Goal: Task Accomplishment & Management: Manage account settings

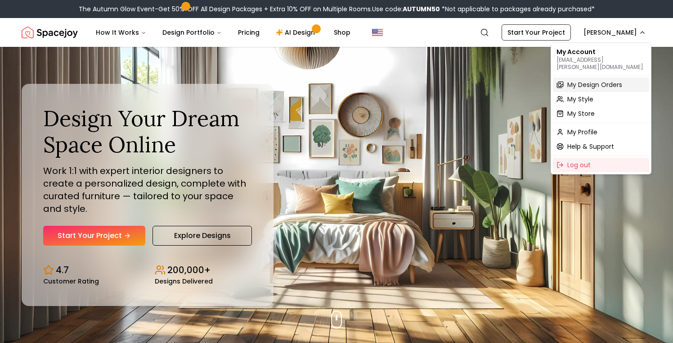
click at [590, 81] on span "My Design Orders" at bounding box center [595, 84] width 55 height 9
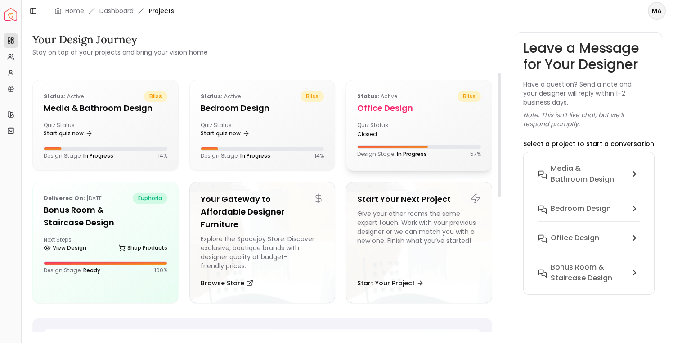
click at [400, 131] on div "closed" at bounding box center [386, 134] width 58 height 7
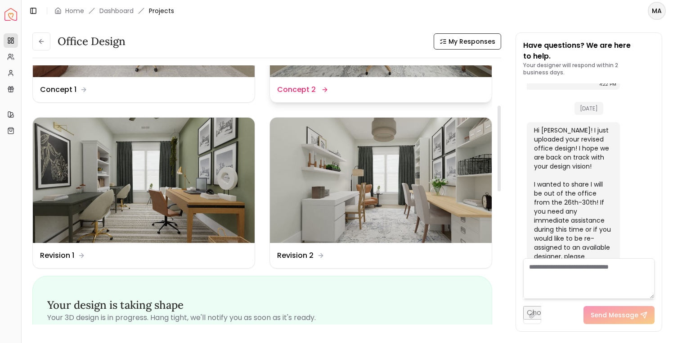
scroll to position [120, 0]
click at [388, 178] on img at bounding box center [381, 180] width 222 height 125
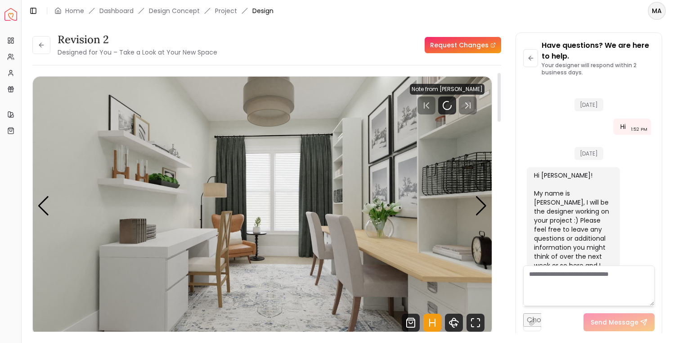
scroll to position [763, 0]
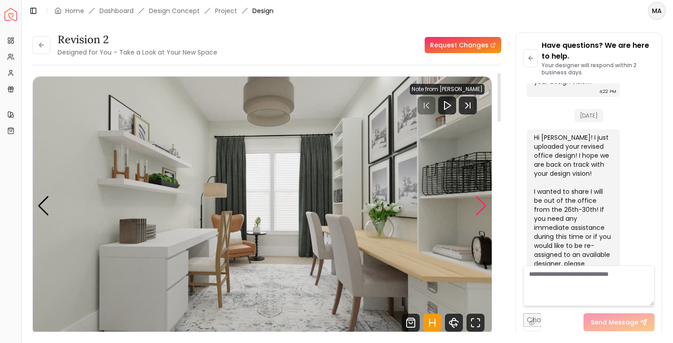
click at [481, 207] on div "Next slide" at bounding box center [481, 206] width 12 height 20
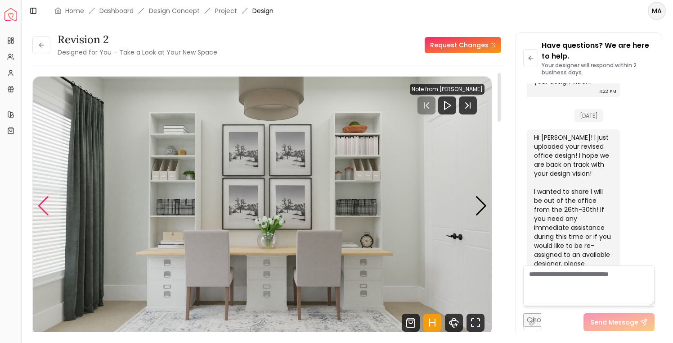
click at [42, 205] on div "Previous slide" at bounding box center [43, 206] width 12 height 20
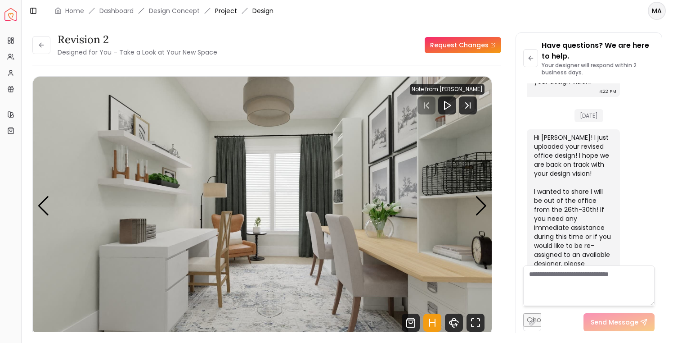
click at [222, 10] on link "Project" at bounding box center [226, 10] width 22 height 9
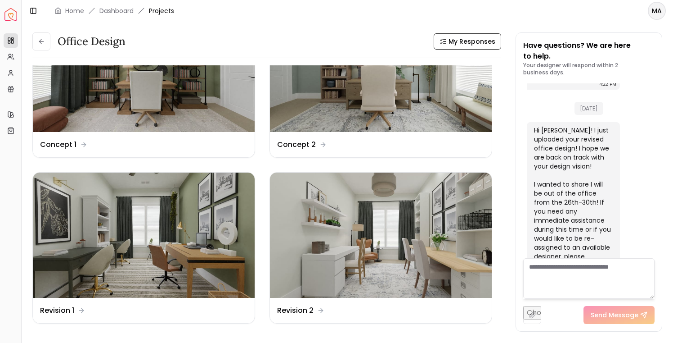
scroll to position [117, 0]
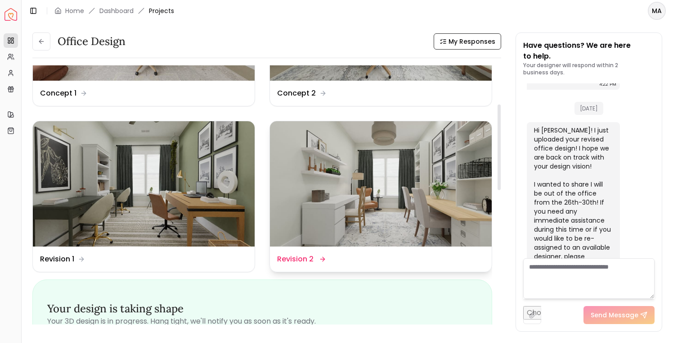
click at [328, 260] on div "Design Name Revision 2" at bounding box center [380, 258] width 207 height 11
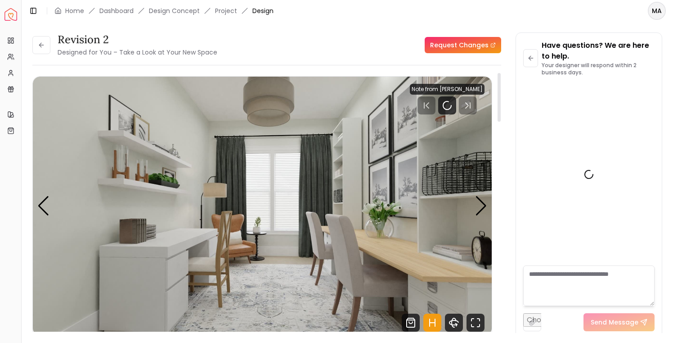
scroll to position [763, 0]
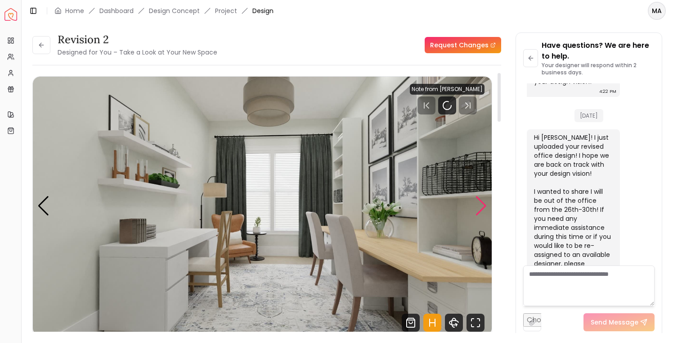
click at [482, 205] on div "Next slide" at bounding box center [481, 206] width 12 height 20
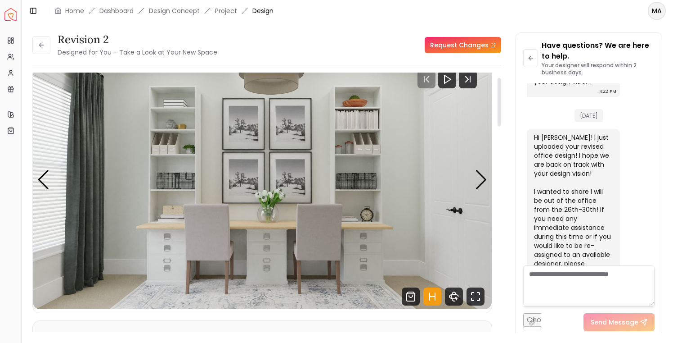
scroll to position [27, 0]
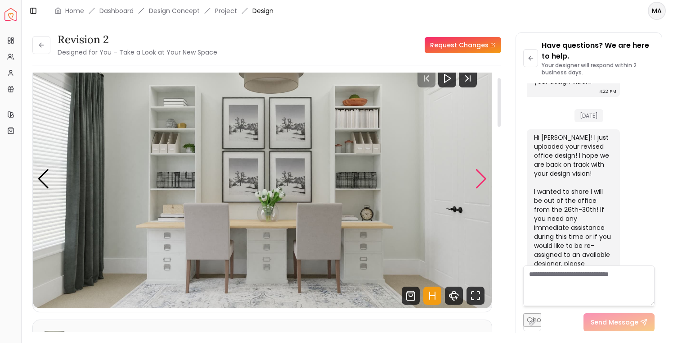
click at [483, 177] on div "Next slide" at bounding box center [481, 179] width 12 height 20
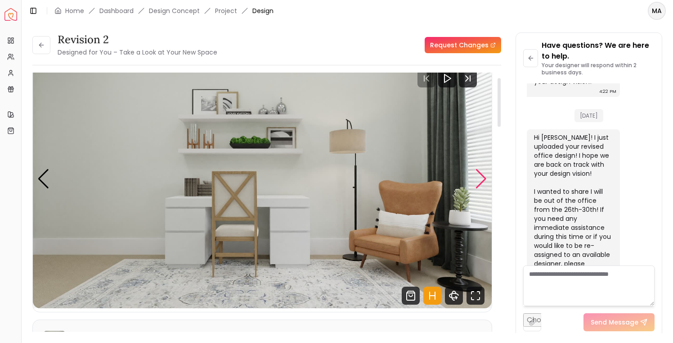
click at [483, 177] on div "Next slide" at bounding box center [481, 179] width 12 height 20
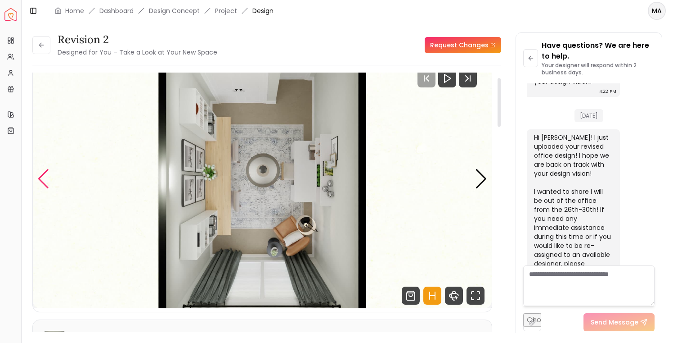
click at [40, 178] on div "Previous slide" at bounding box center [43, 179] width 12 height 20
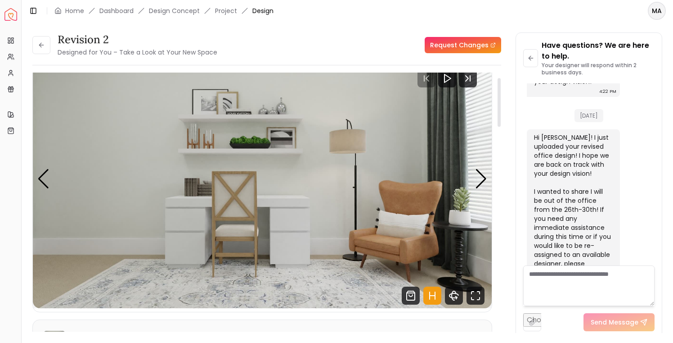
click at [487, 176] on img "3 / 4" at bounding box center [262, 179] width 459 height 258
click at [229, 11] on link "Project" at bounding box center [226, 10] width 22 height 9
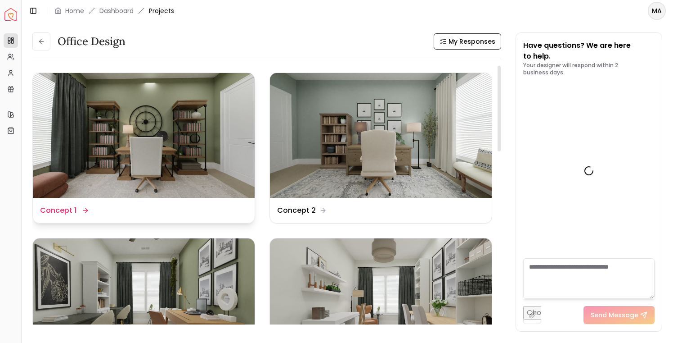
scroll to position [771, 0]
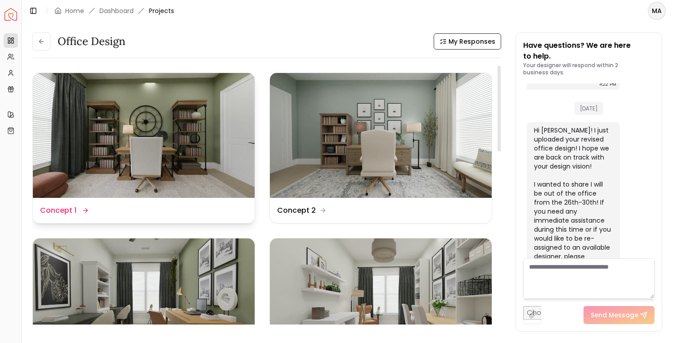
click at [173, 144] on img at bounding box center [144, 135] width 222 height 125
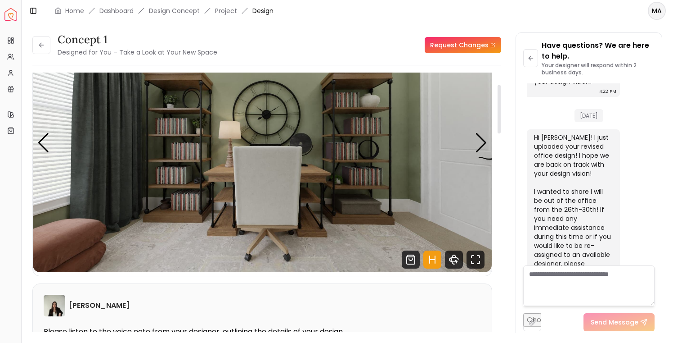
scroll to position [50, 0]
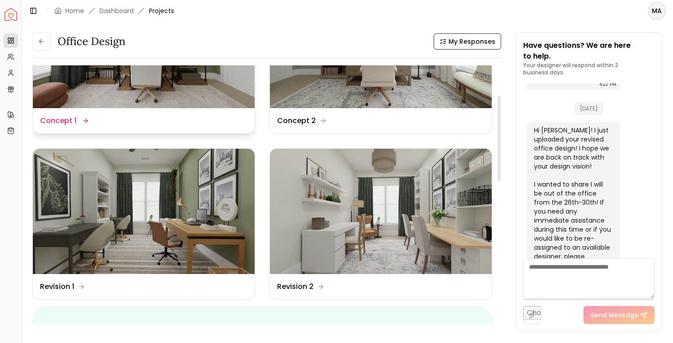
scroll to position [154, 0]
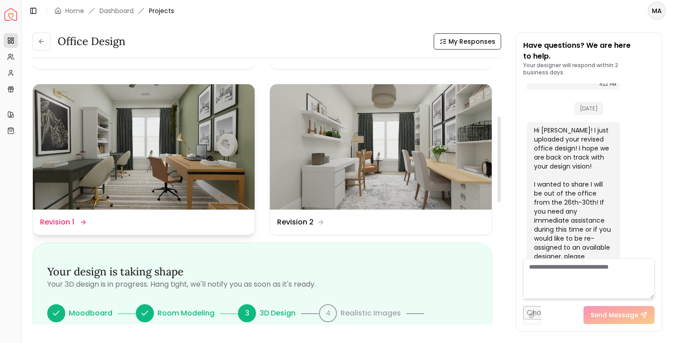
click at [228, 162] on img at bounding box center [144, 146] width 222 height 125
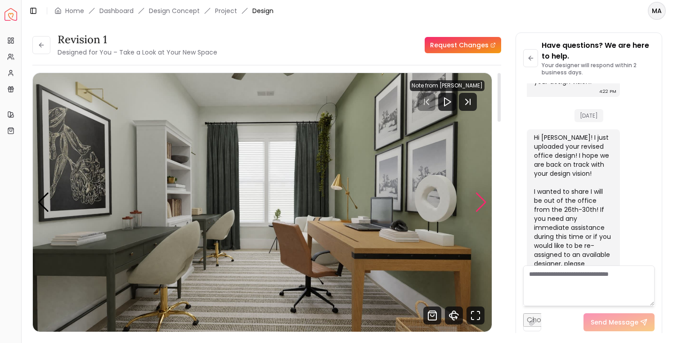
click at [483, 202] on div "Next slide" at bounding box center [481, 202] width 12 height 20
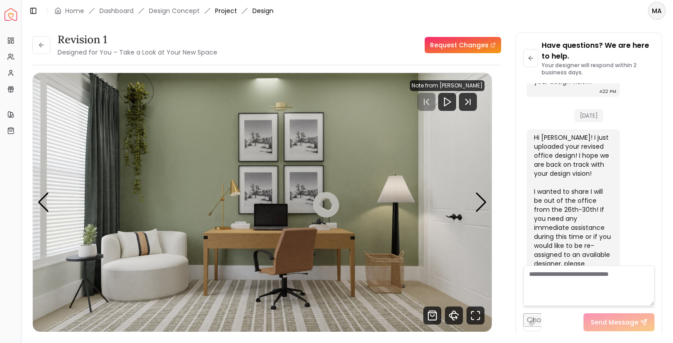
click at [230, 13] on link "Project" at bounding box center [226, 10] width 22 height 9
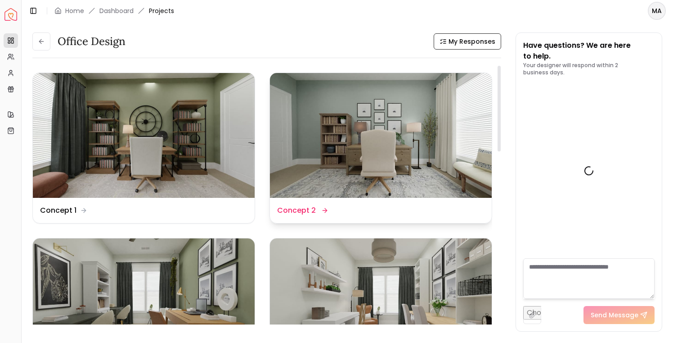
scroll to position [771, 0]
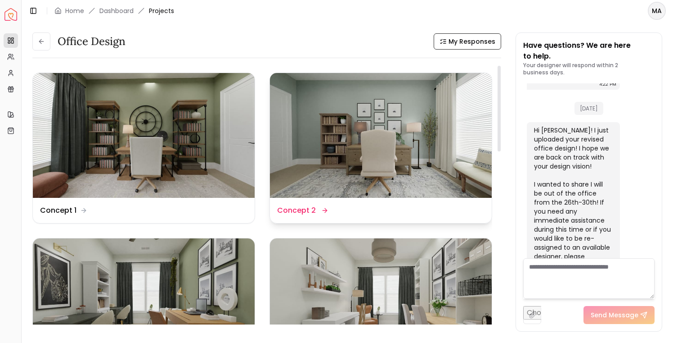
click at [325, 103] on img at bounding box center [381, 135] width 222 height 125
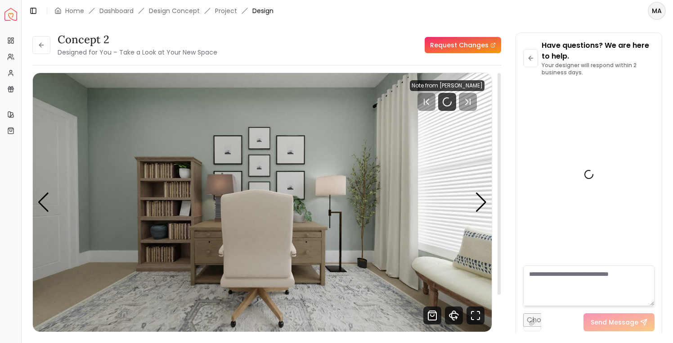
scroll to position [763, 0]
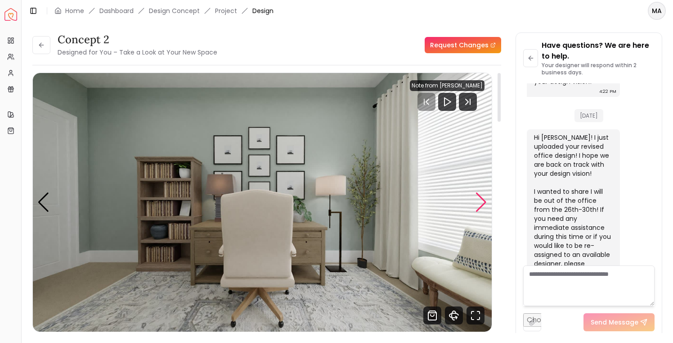
click at [481, 202] on div "Next slide" at bounding box center [481, 202] width 12 height 20
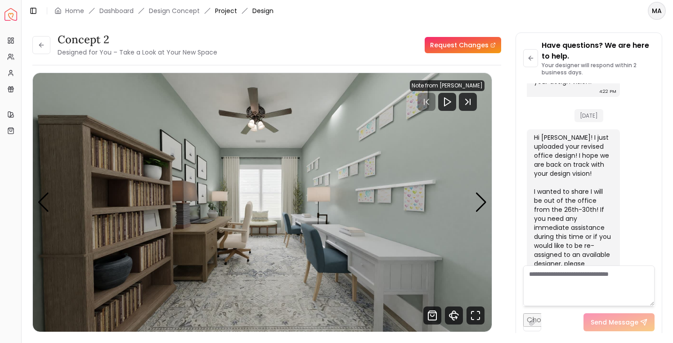
click at [235, 10] on link "Project" at bounding box center [226, 10] width 22 height 9
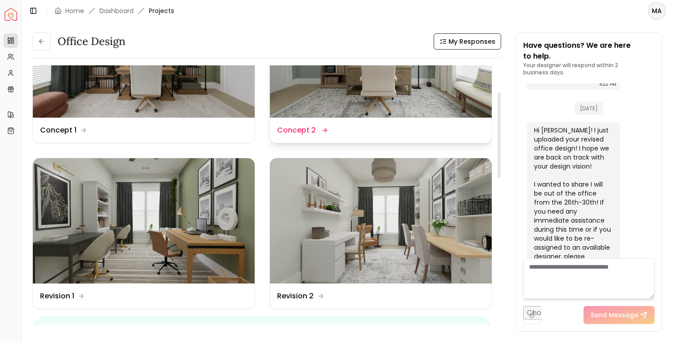
scroll to position [85, 0]
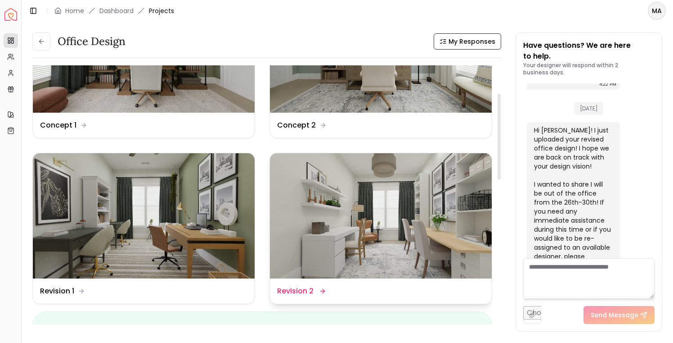
click at [374, 198] on img at bounding box center [381, 215] width 222 height 125
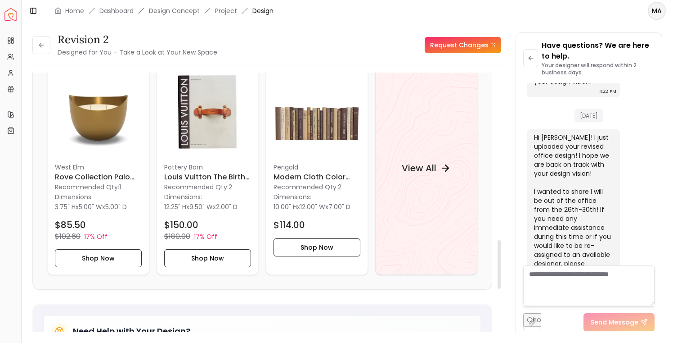
scroll to position [892, 0]
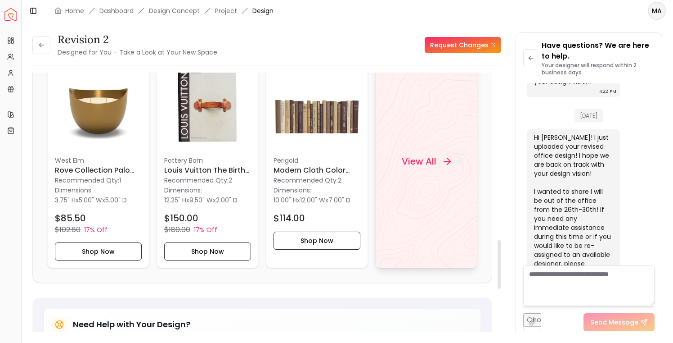
click at [422, 167] on h4 "View All" at bounding box center [419, 160] width 35 height 13
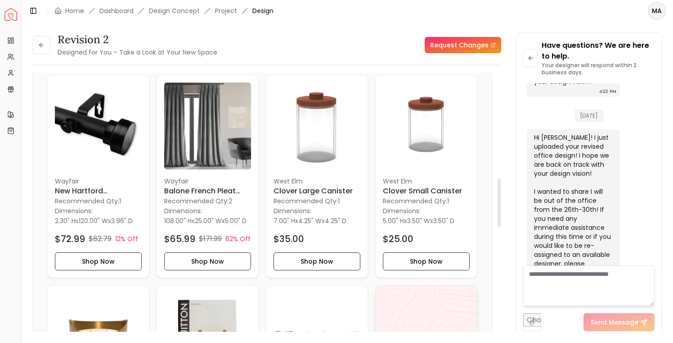
scroll to position [534, 0]
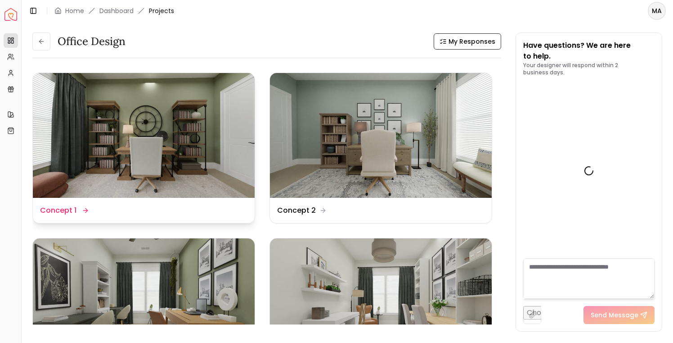
scroll to position [771, 0]
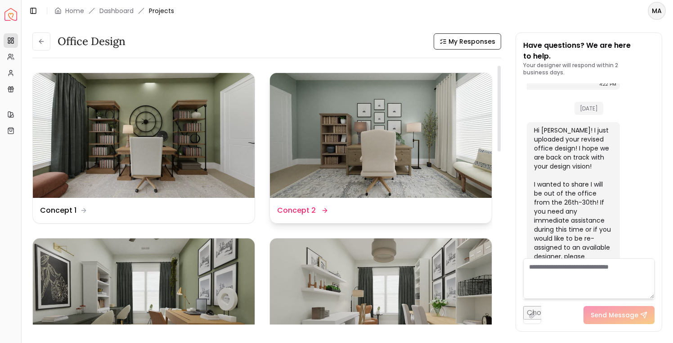
click at [316, 130] on img at bounding box center [381, 135] width 222 height 125
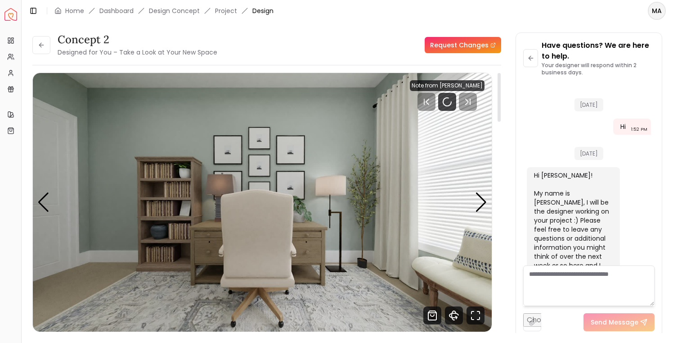
scroll to position [763, 0]
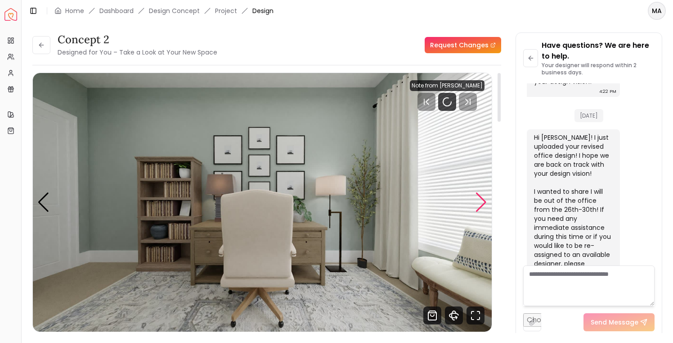
click at [485, 202] on div "Next slide" at bounding box center [481, 202] width 12 height 20
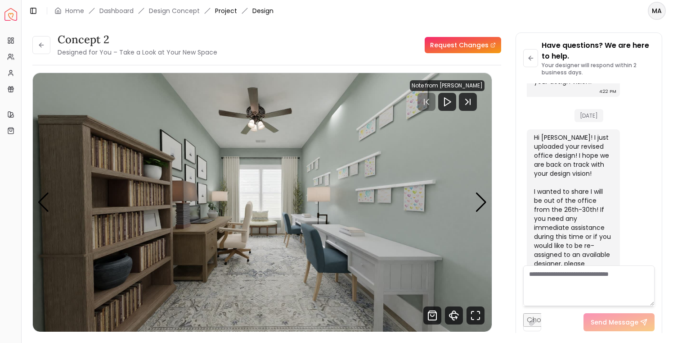
click at [226, 10] on link "Project" at bounding box center [226, 10] width 22 height 9
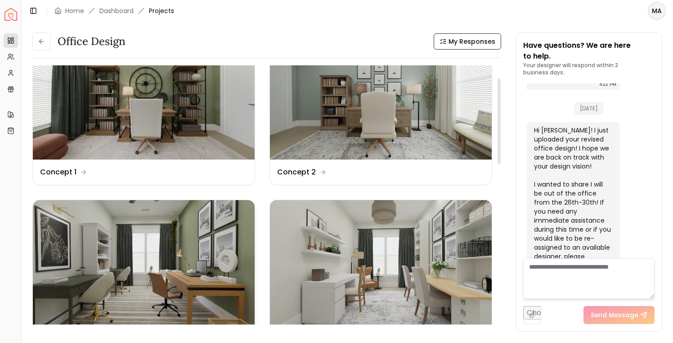
scroll to position [38, 0]
click at [338, 108] on img at bounding box center [381, 97] width 222 height 125
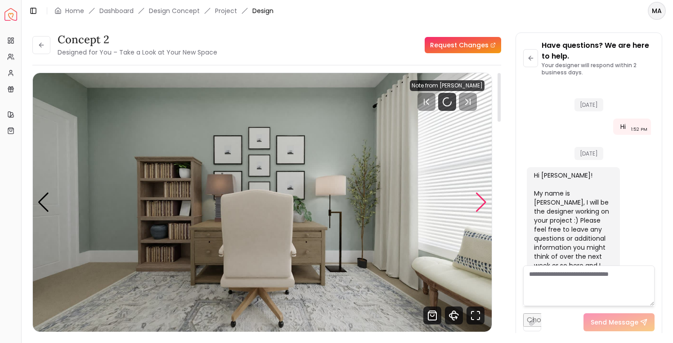
scroll to position [763, 0]
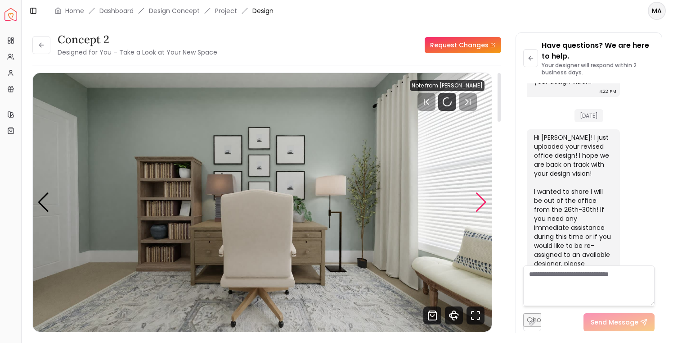
click at [482, 202] on div "Next slide" at bounding box center [481, 202] width 12 height 20
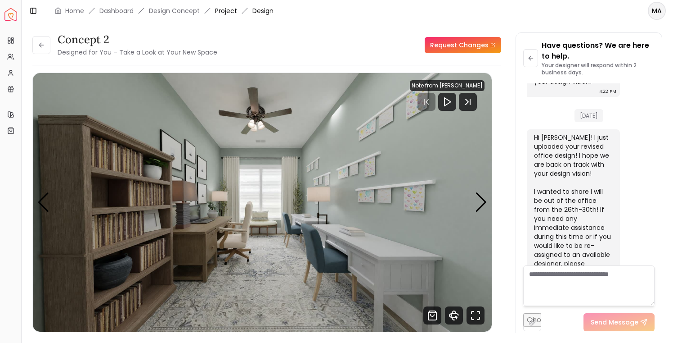
click at [229, 11] on link "Project" at bounding box center [226, 10] width 22 height 9
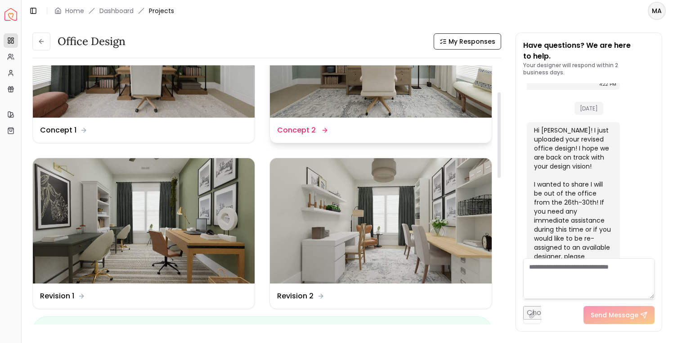
scroll to position [94, 0]
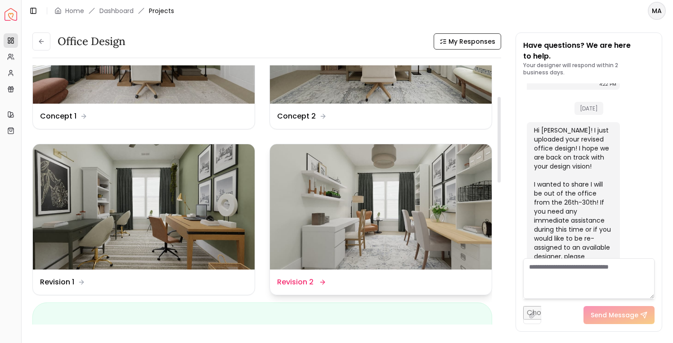
click at [351, 216] on img at bounding box center [381, 206] width 222 height 125
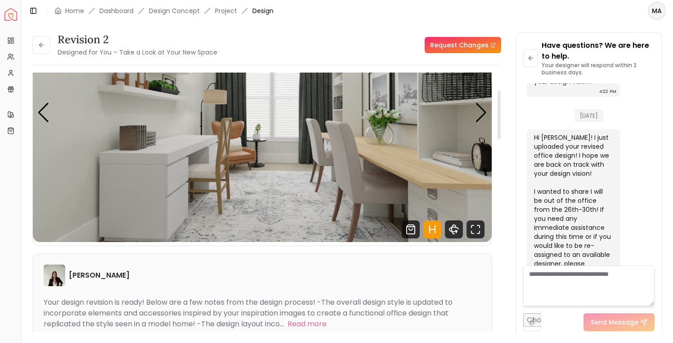
scroll to position [95, 0]
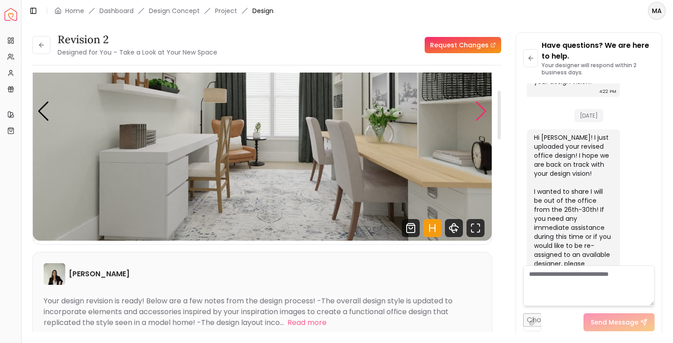
click at [480, 111] on div "Next slide" at bounding box center [481, 111] width 12 height 20
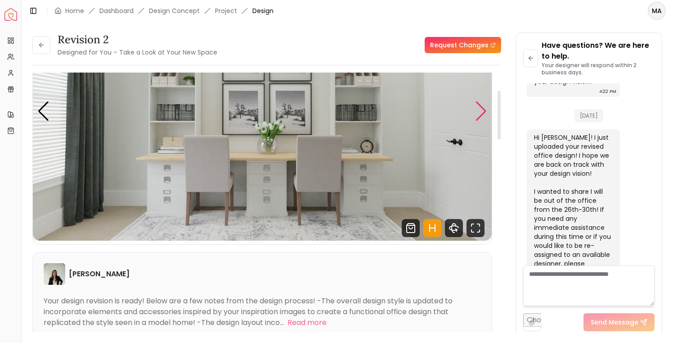
click at [480, 111] on div "Next slide" at bounding box center [481, 111] width 12 height 20
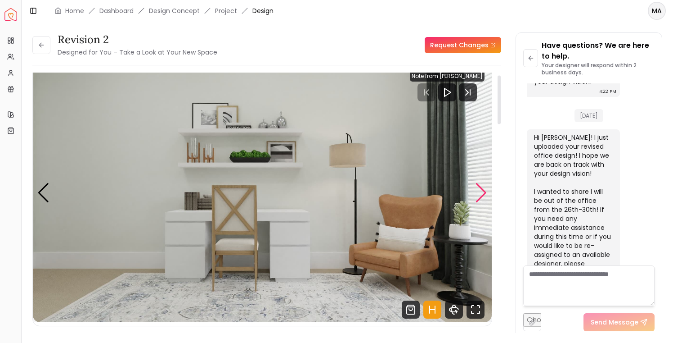
scroll to position [0, 0]
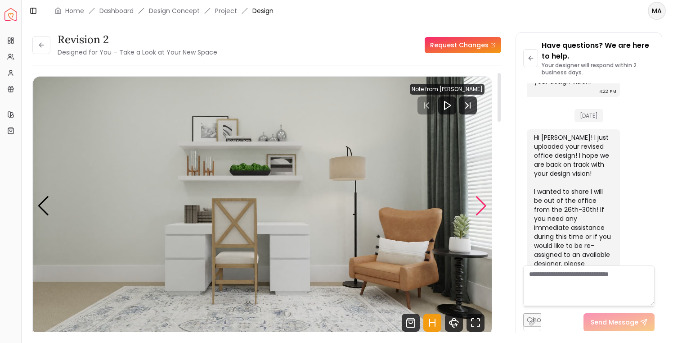
click at [479, 205] on div "Next slide" at bounding box center [481, 206] width 12 height 20
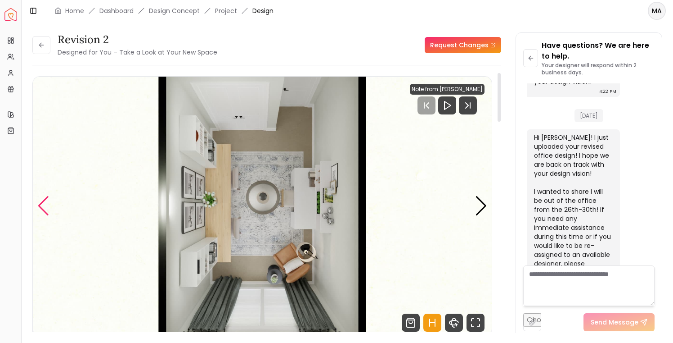
click at [46, 201] on div "Previous slide" at bounding box center [43, 206] width 12 height 20
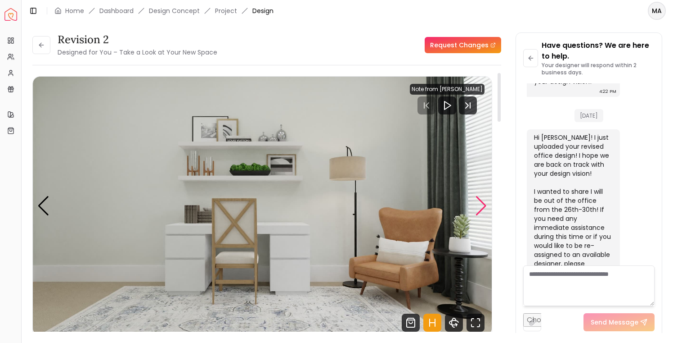
click at [482, 205] on div "Next slide" at bounding box center [481, 206] width 12 height 20
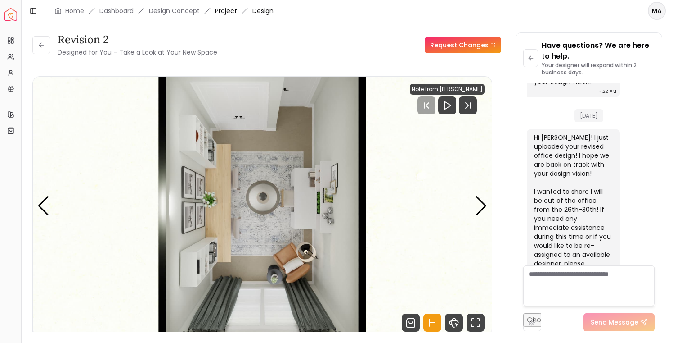
click at [220, 10] on link "Project" at bounding box center [226, 10] width 22 height 9
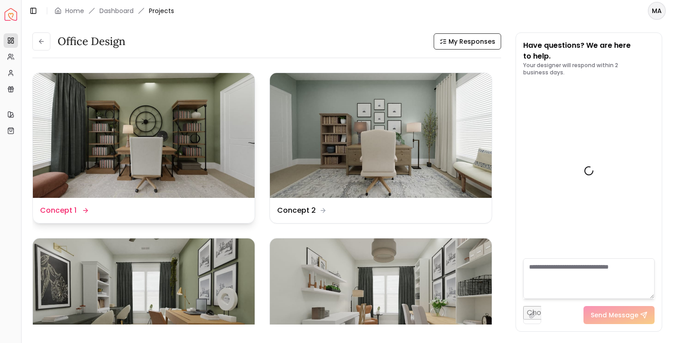
scroll to position [771, 0]
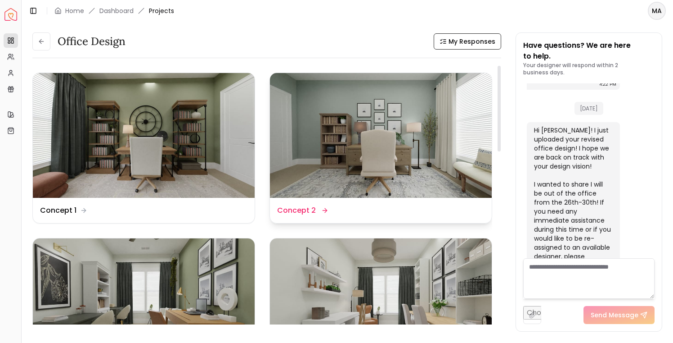
click at [302, 144] on img at bounding box center [381, 135] width 222 height 125
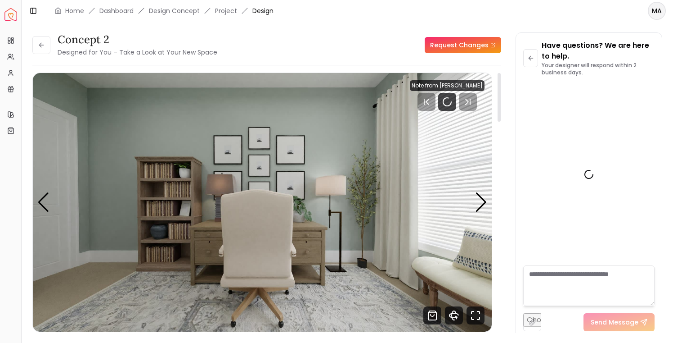
scroll to position [763, 0]
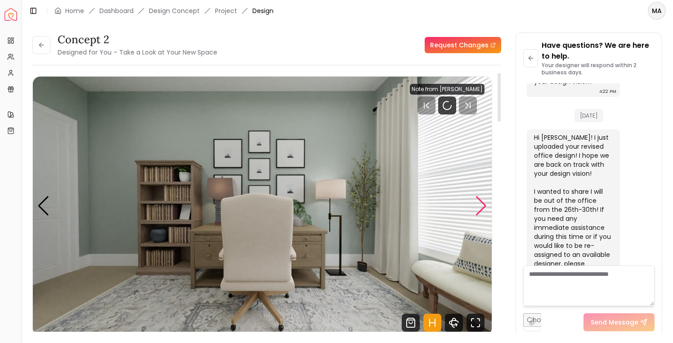
click at [479, 204] on div "Next slide" at bounding box center [481, 206] width 12 height 20
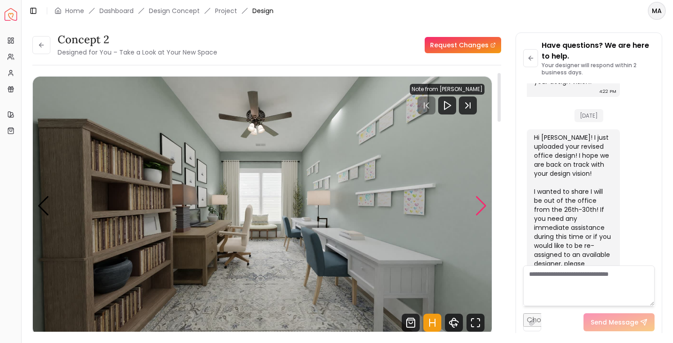
click at [479, 204] on div "Next slide" at bounding box center [481, 206] width 12 height 20
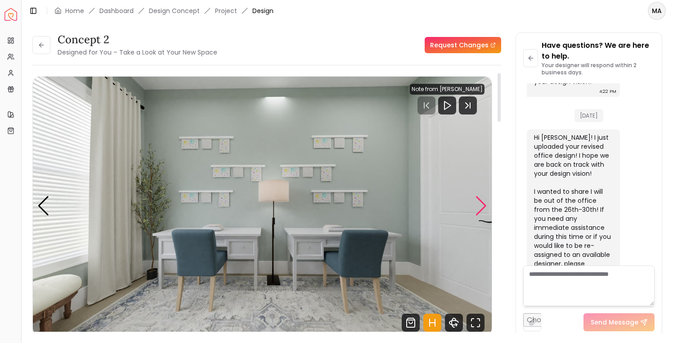
click at [479, 204] on div "Next slide" at bounding box center [481, 206] width 12 height 20
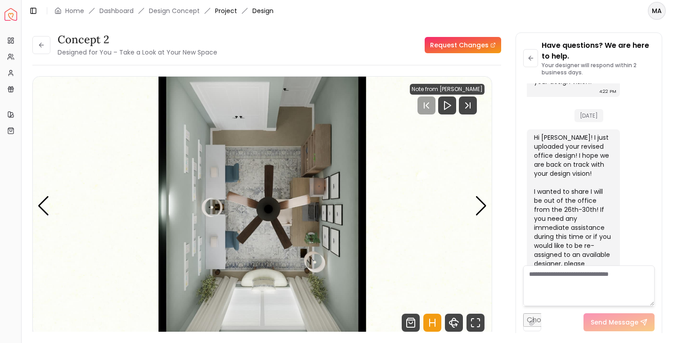
click at [232, 10] on link "Project" at bounding box center [226, 10] width 22 height 9
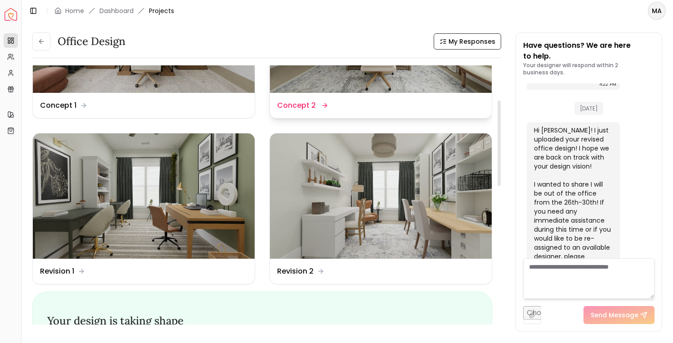
scroll to position [112, 0]
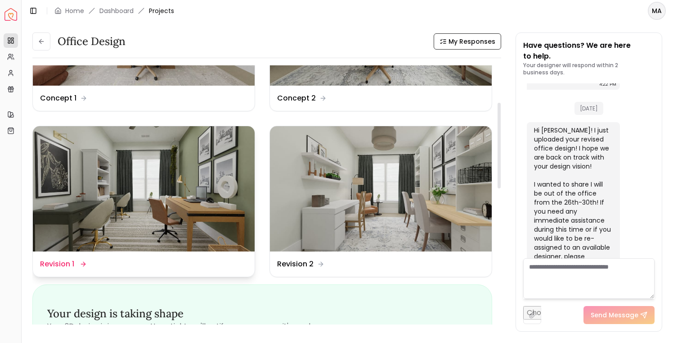
click at [165, 185] on img at bounding box center [144, 188] width 222 height 125
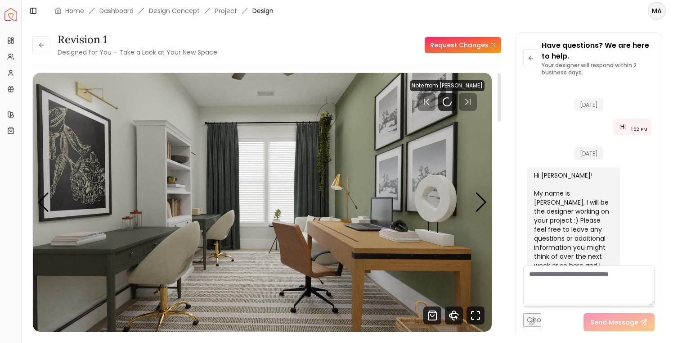
scroll to position [763, 0]
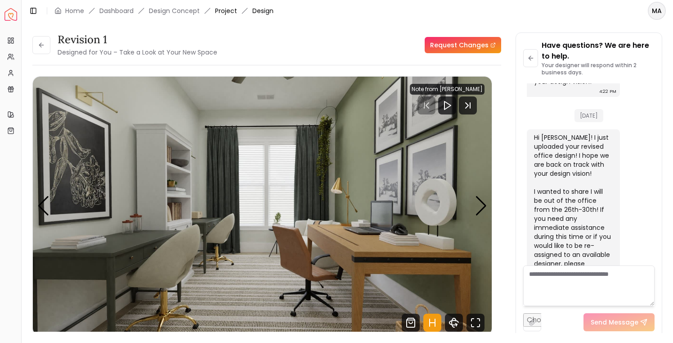
click at [227, 11] on link "Project" at bounding box center [226, 10] width 22 height 9
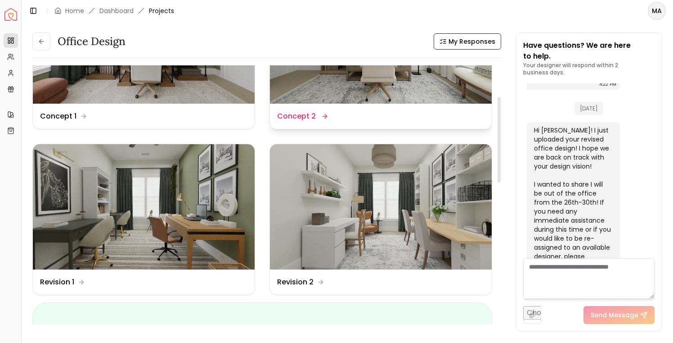
scroll to position [95, 0]
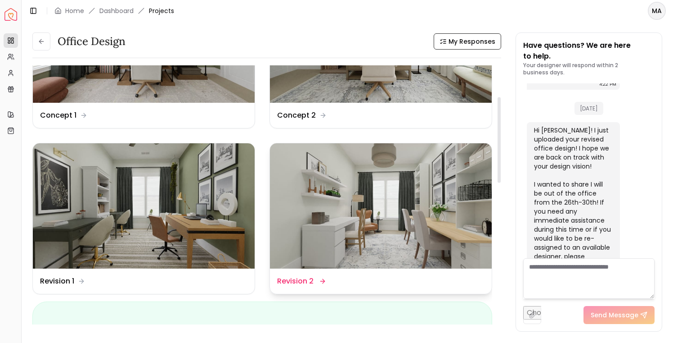
click at [398, 198] on img at bounding box center [381, 205] width 222 height 125
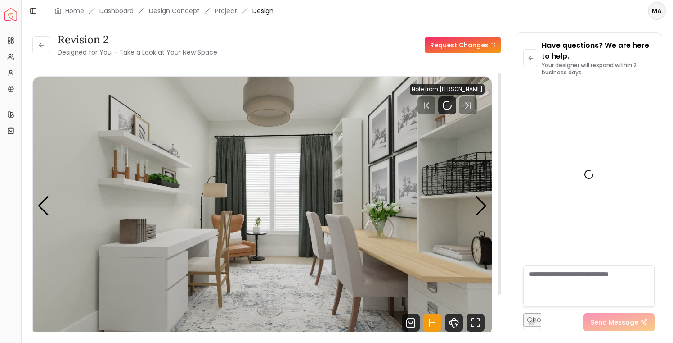
scroll to position [763, 0]
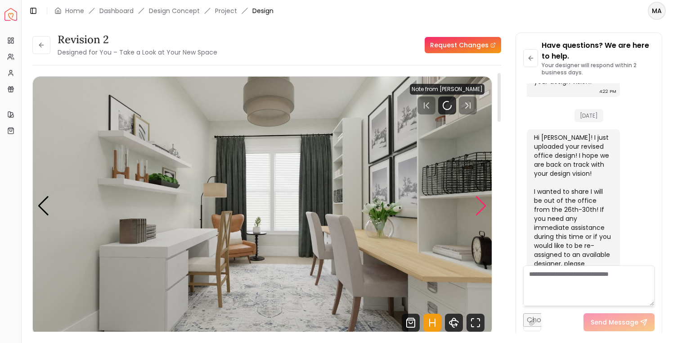
click at [481, 208] on div "Next slide" at bounding box center [481, 206] width 12 height 20
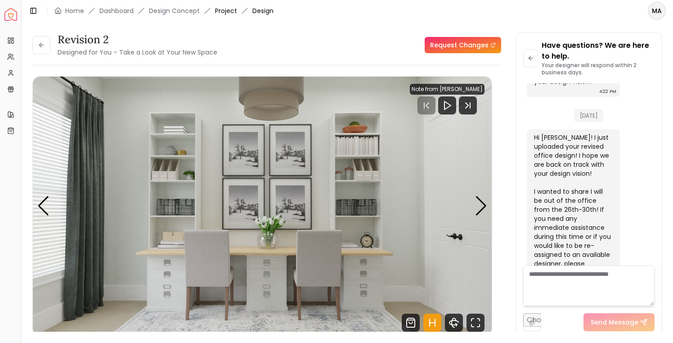
click at [220, 12] on link "Project" at bounding box center [226, 10] width 22 height 9
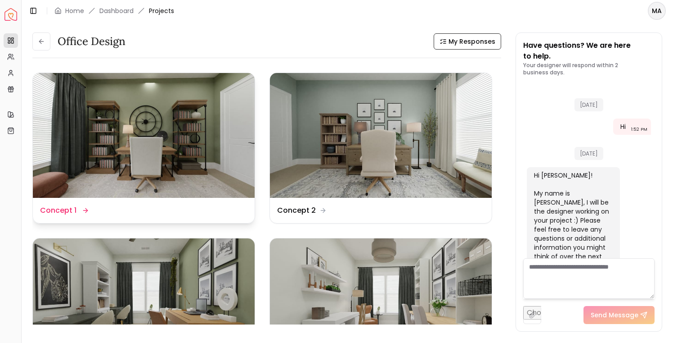
scroll to position [771, 0]
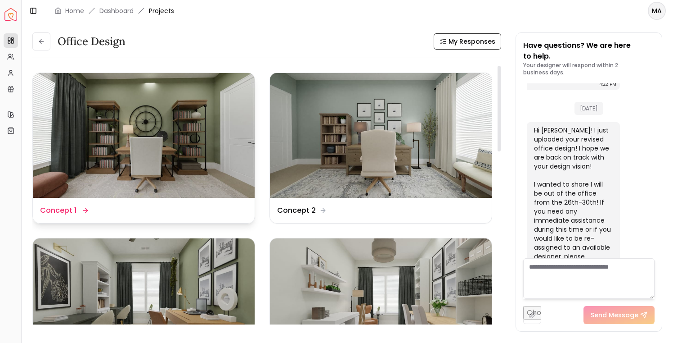
click at [151, 117] on img at bounding box center [144, 135] width 222 height 125
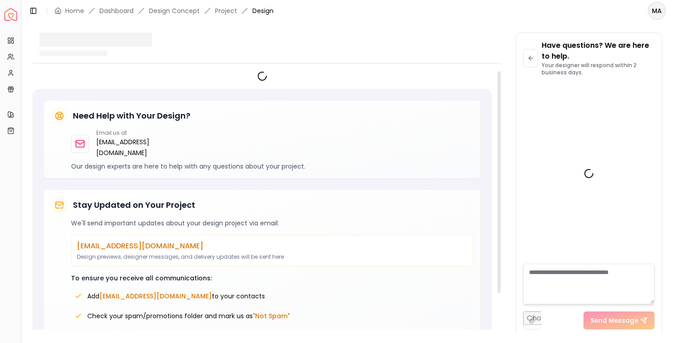
scroll to position [763, 0]
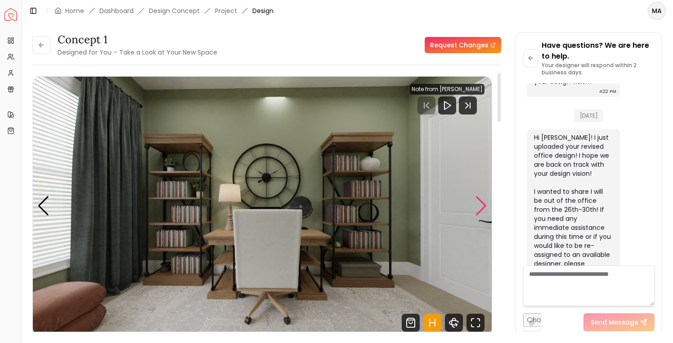
click at [480, 206] on div "Next slide" at bounding box center [481, 206] width 12 height 20
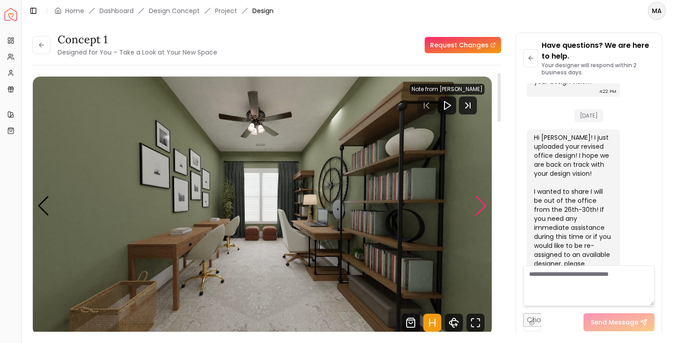
click at [480, 206] on div "Next slide" at bounding box center [481, 206] width 12 height 20
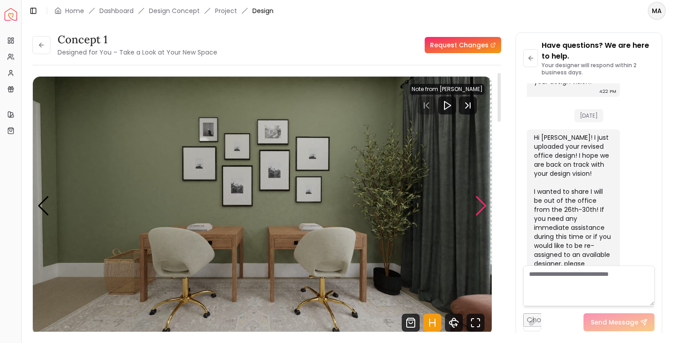
click at [480, 206] on div "Next slide" at bounding box center [481, 206] width 12 height 20
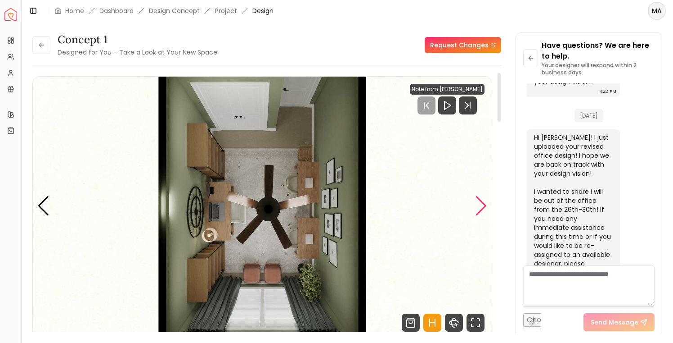
click at [480, 206] on div "Next slide" at bounding box center [481, 206] width 12 height 20
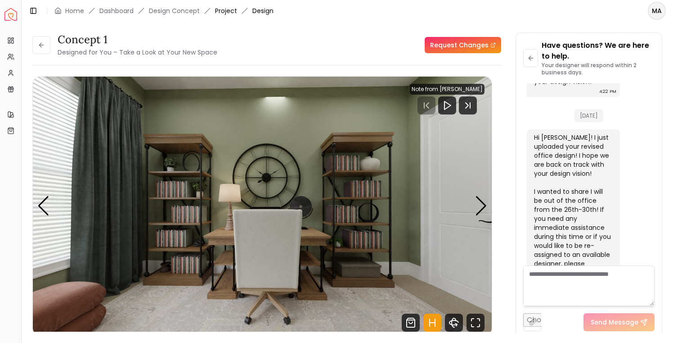
click at [225, 13] on link "Project" at bounding box center [226, 10] width 22 height 9
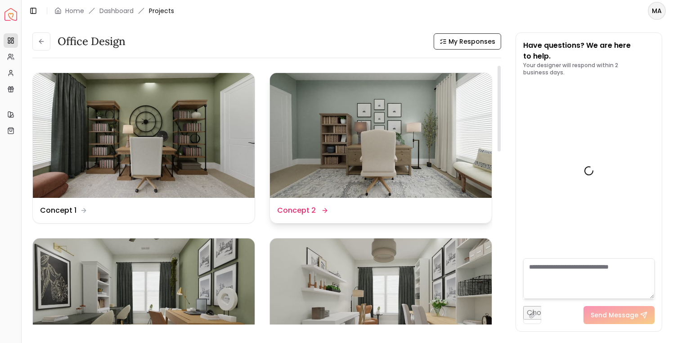
scroll to position [771, 0]
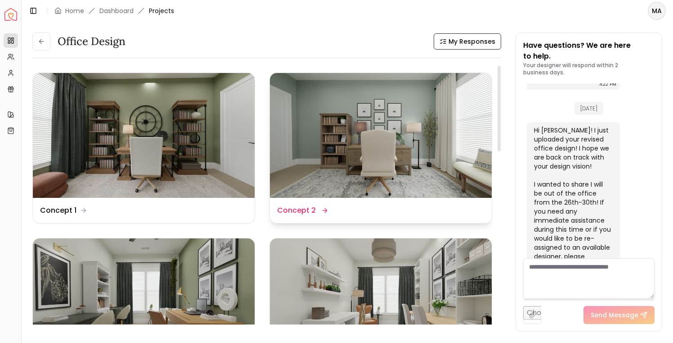
click at [339, 156] on img at bounding box center [381, 135] width 222 height 125
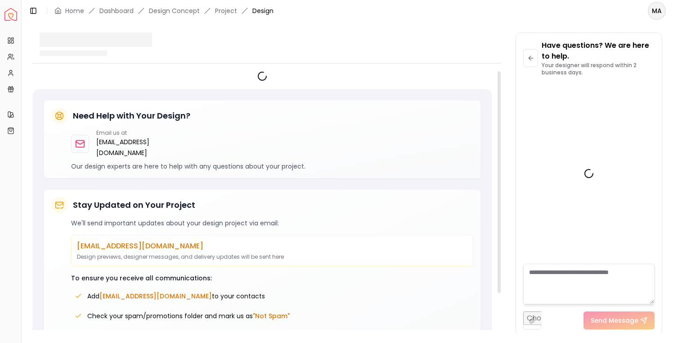
scroll to position [763, 0]
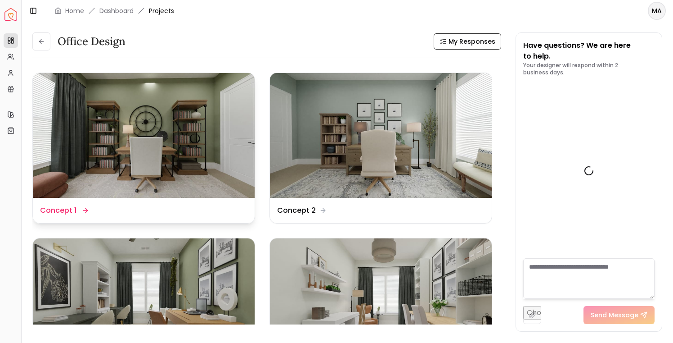
scroll to position [771, 0]
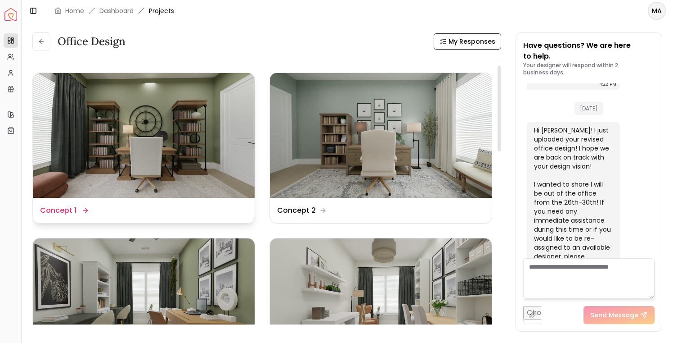
click at [153, 153] on img at bounding box center [144, 135] width 222 height 125
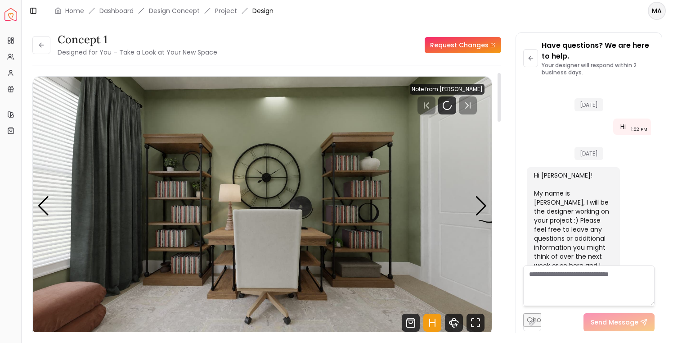
scroll to position [763, 0]
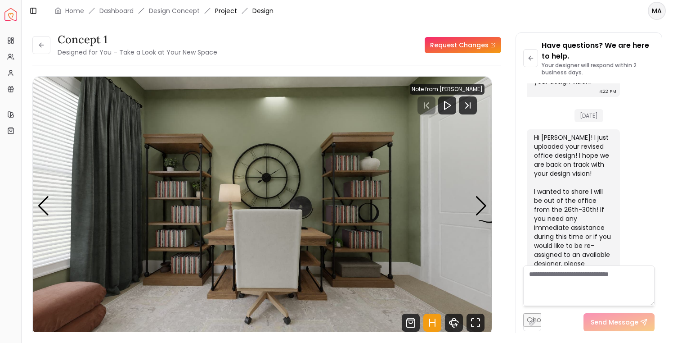
click at [230, 14] on link "Project" at bounding box center [226, 10] width 22 height 9
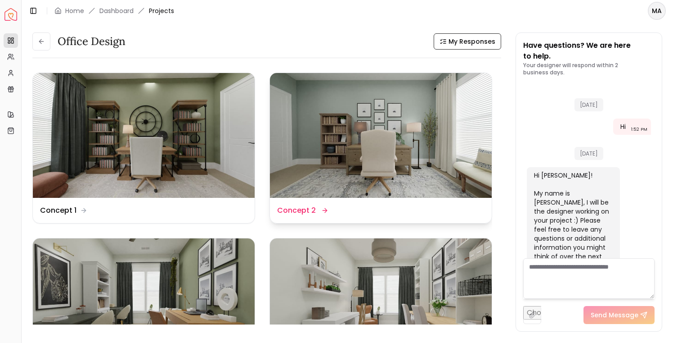
scroll to position [771, 0]
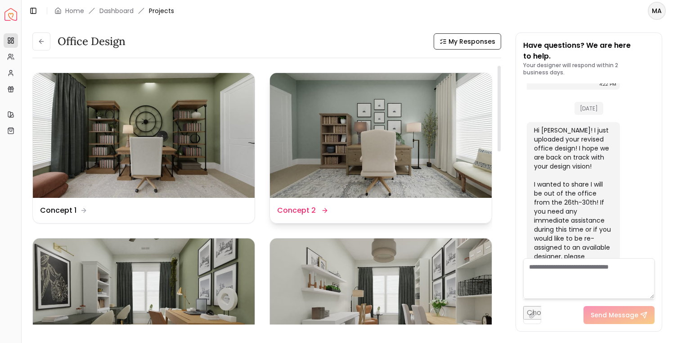
click at [381, 108] on img at bounding box center [381, 135] width 222 height 125
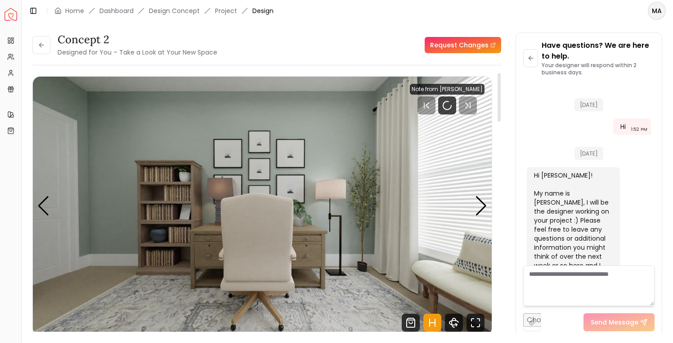
scroll to position [763, 0]
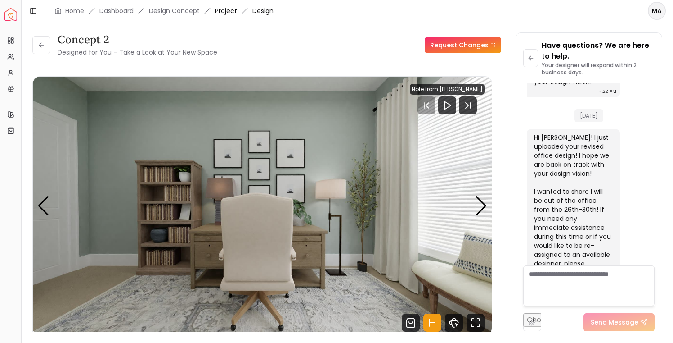
click at [226, 10] on link "Project" at bounding box center [226, 10] width 22 height 9
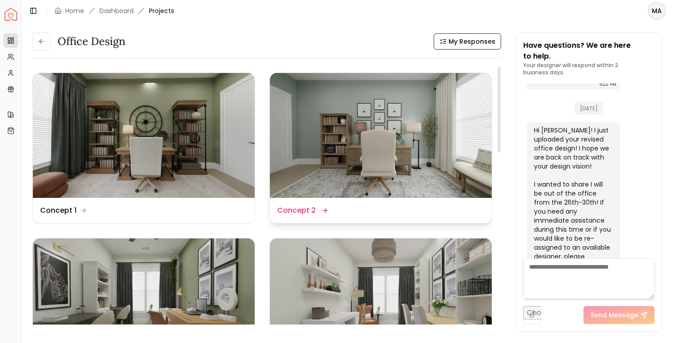
scroll to position [3, 0]
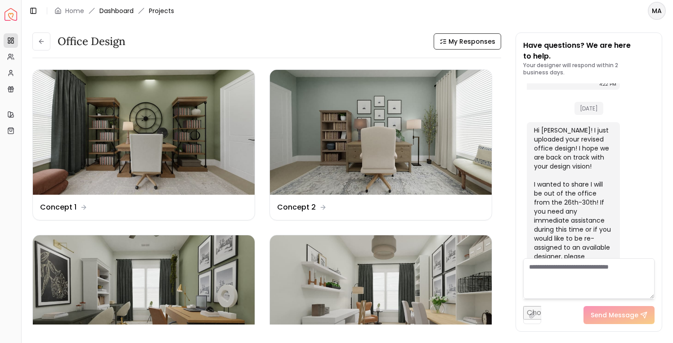
click at [122, 13] on link "Dashboard" at bounding box center [116, 10] width 34 height 9
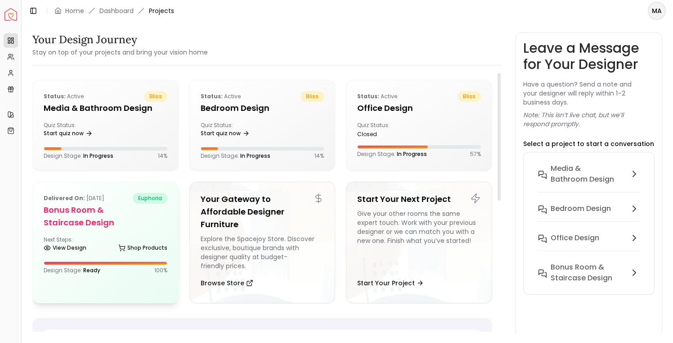
click at [95, 232] on div "Delivered on: Aug 18, 2024 euphoria Bonus Room & Staircase Design Next Steps: V…" at bounding box center [105, 233] width 145 height 103
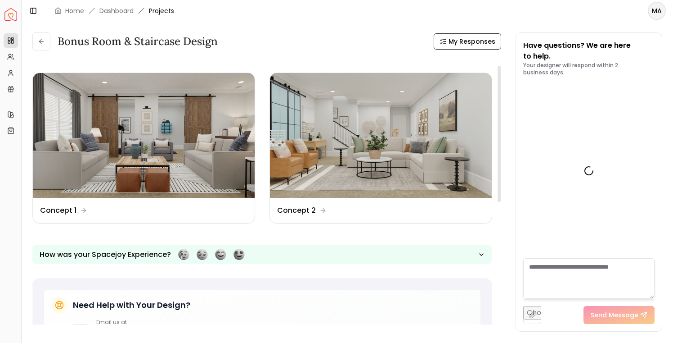
scroll to position [906, 0]
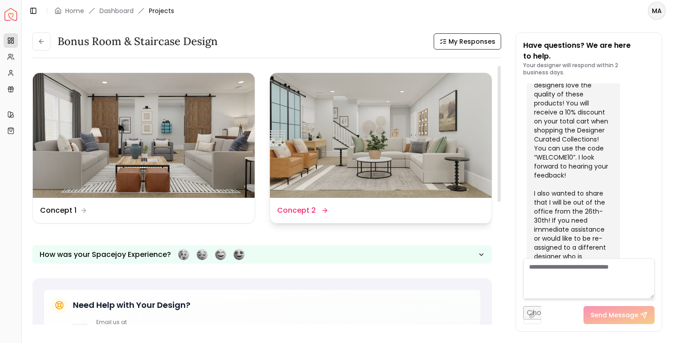
click at [366, 131] on img at bounding box center [381, 135] width 222 height 125
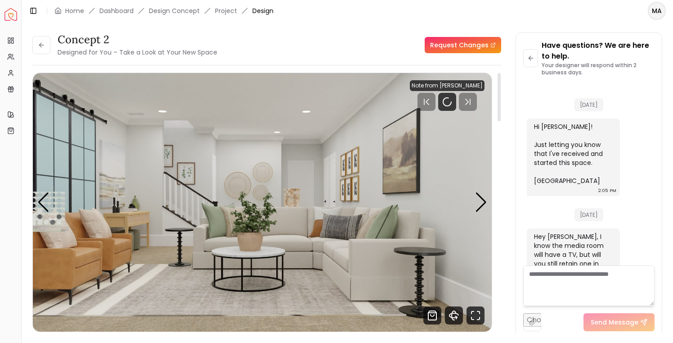
scroll to position [898, 0]
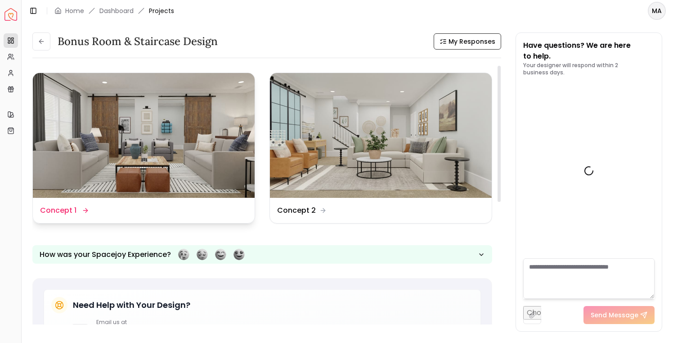
scroll to position [906, 0]
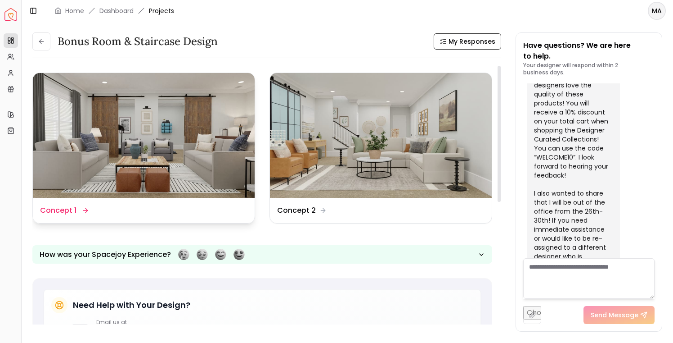
click at [155, 123] on img at bounding box center [144, 135] width 222 height 125
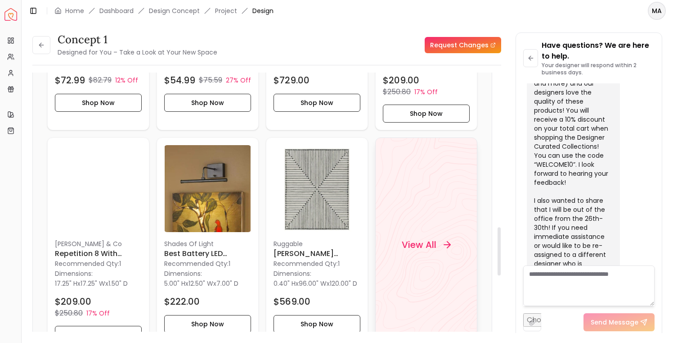
scroll to position [842, 0]
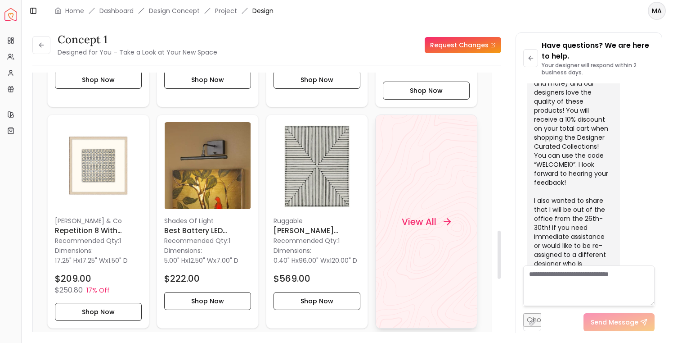
click at [421, 220] on h4 "View All" at bounding box center [419, 221] width 35 height 13
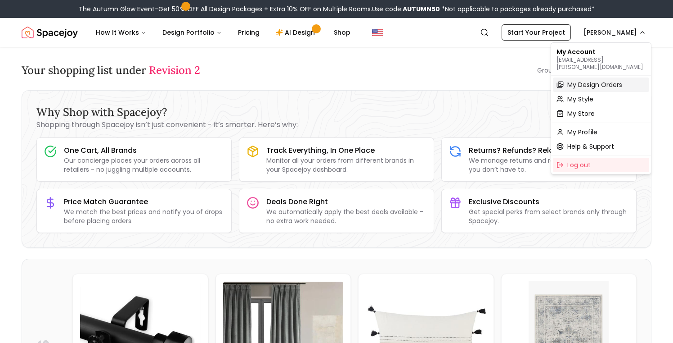
click at [581, 80] on span "My Design Orders" at bounding box center [595, 84] width 55 height 9
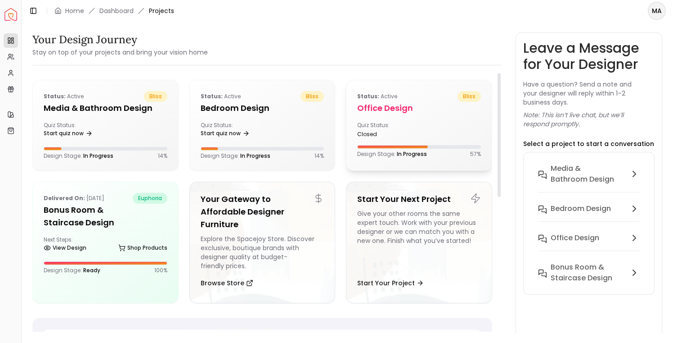
click at [419, 133] on div "Quiz Status: closed" at bounding box center [419, 130] width 124 height 16
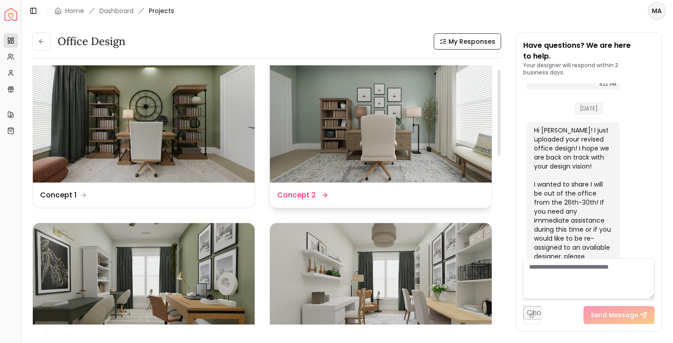
scroll to position [7, 0]
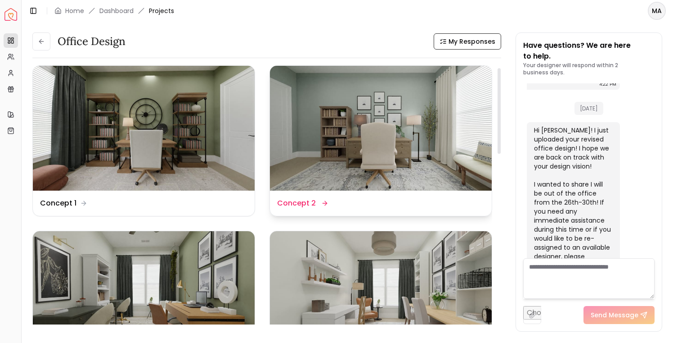
click at [330, 144] on img at bounding box center [381, 128] width 222 height 125
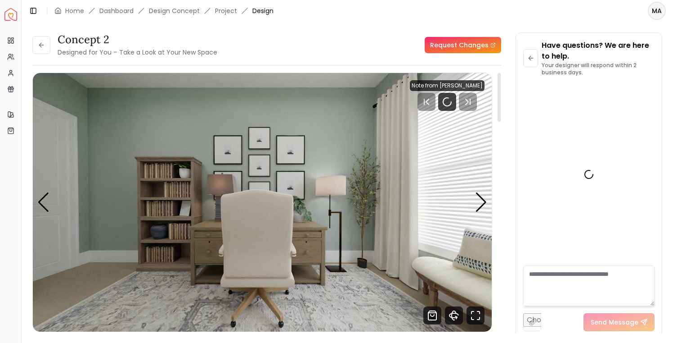
scroll to position [763, 0]
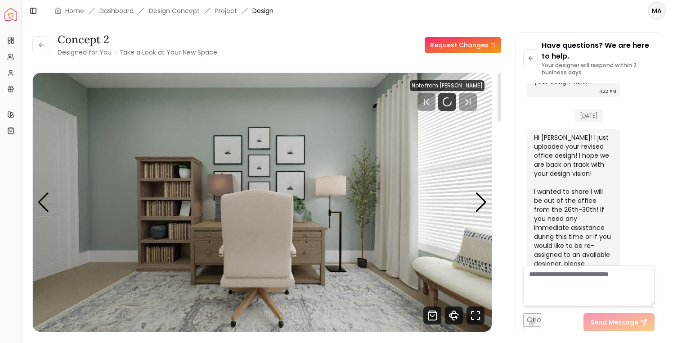
click at [487, 204] on img "1 / 4" at bounding box center [262, 202] width 459 height 258
click at [481, 203] on div "Next slide" at bounding box center [481, 202] width 12 height 20
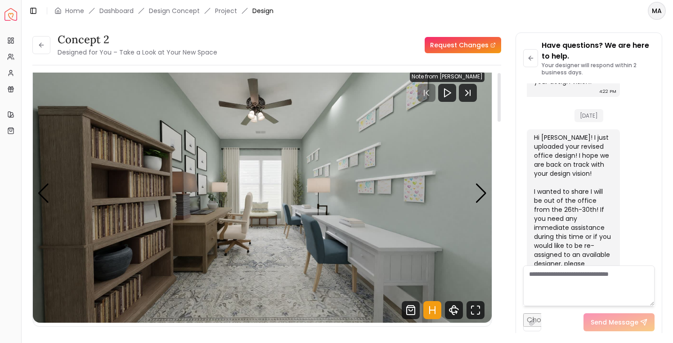
scroll to position [14, 0]
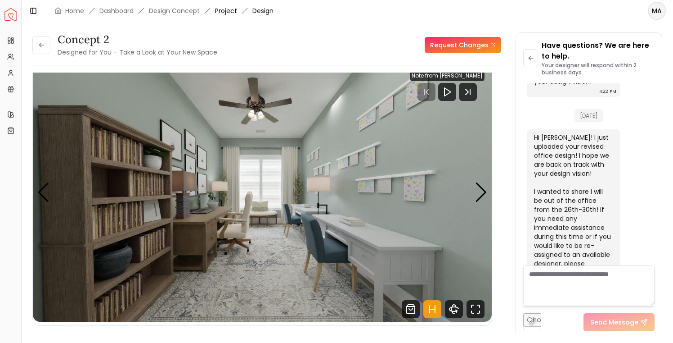
click at [232, 12] on link "Project" at bounding box center [226, 10] width 22 height 9
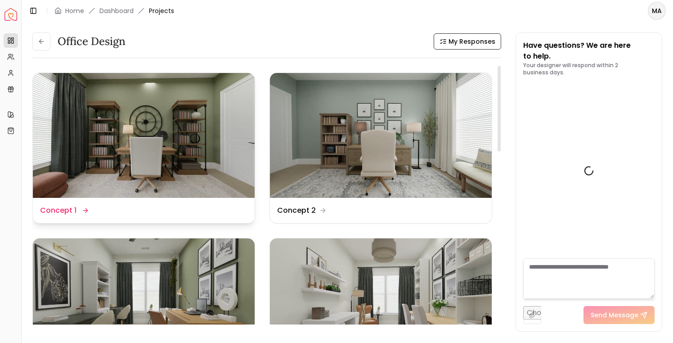
scroll to position [771, 0]
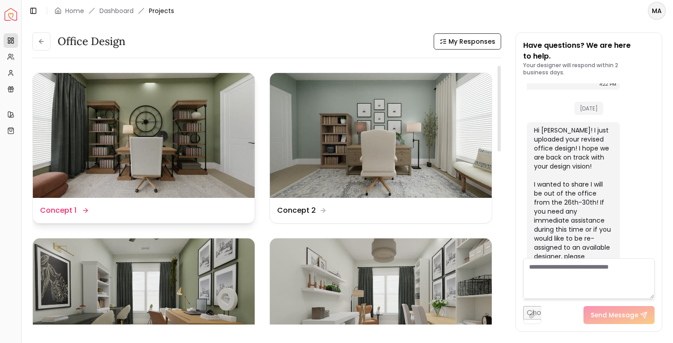
click at [172, 122] on img at bounding box center [144, 135] width 222 height 125
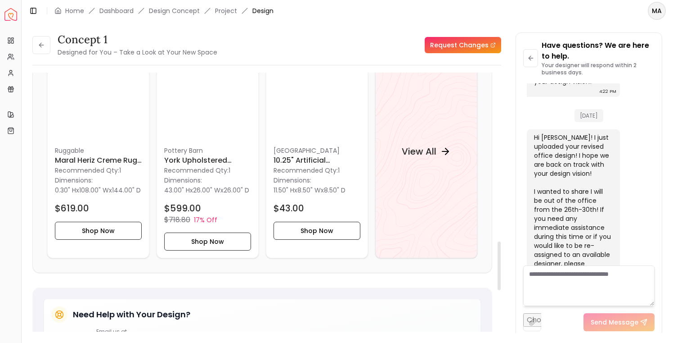
scroll to position [898, 0]
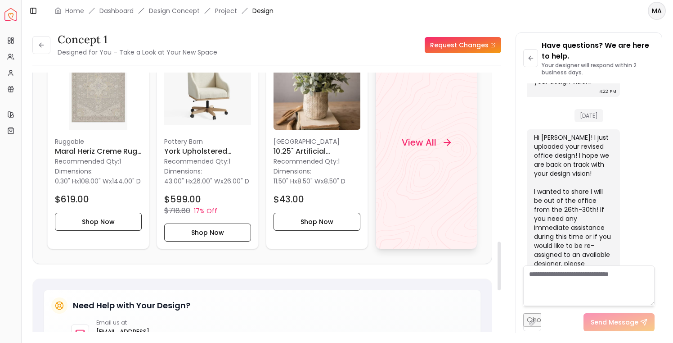
click at [424, 148] on h4 "View All" at bounding box center [419, 141] width 35 height 13
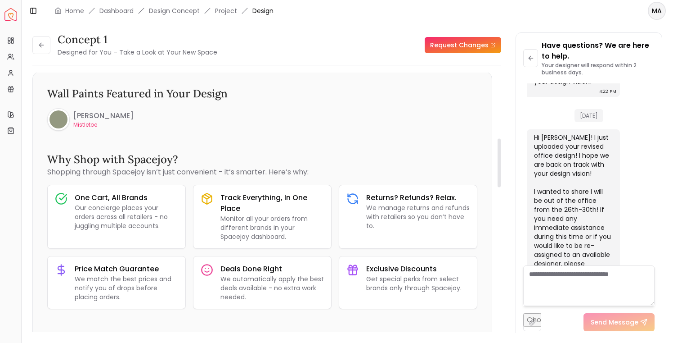
scroll to position [0, 0]
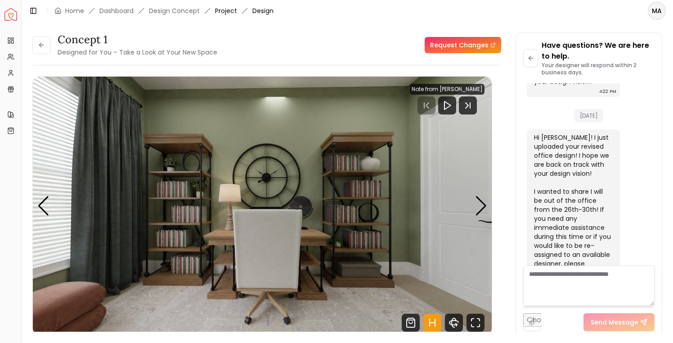
click at [230, 11] on link "Project" at bounding box center [226, 10] width 22 height 9
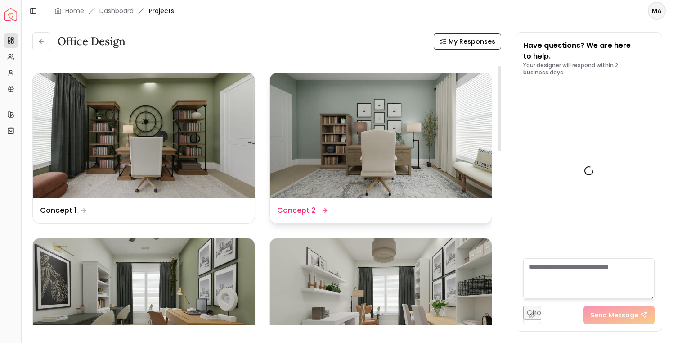
scroll to position [771, 0]
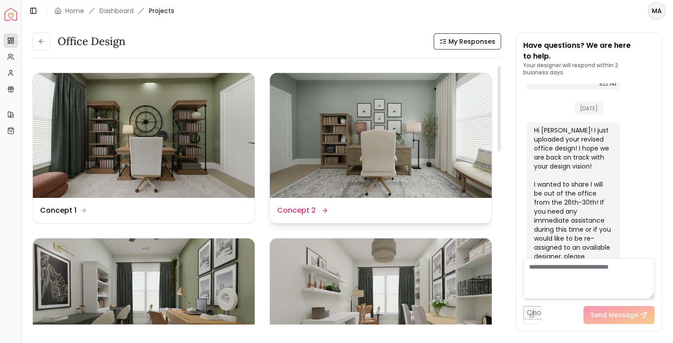
click at [350, 140] on img at bounding box center [381, 135] width 222 height 125
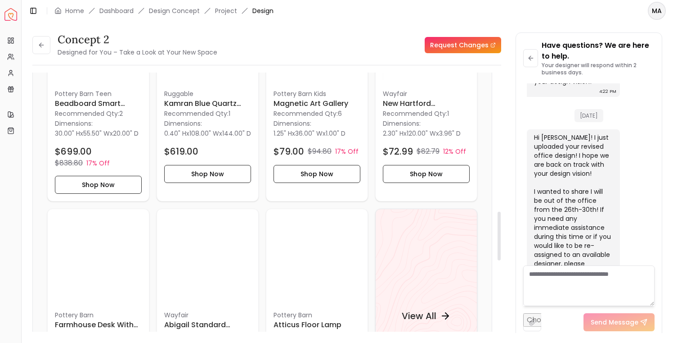
scroll to position [810, 0]
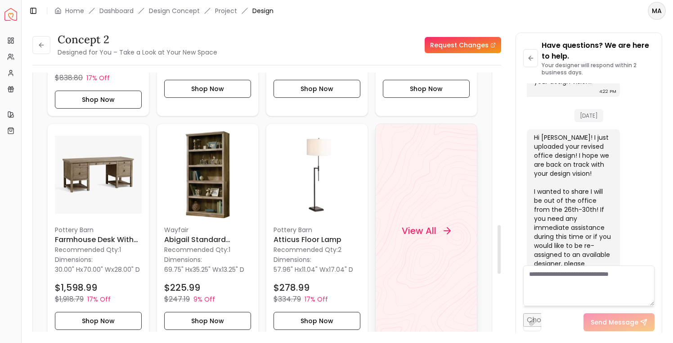
click at [434, 236] on h4 "View All" at bounding box center [419, 230] width 35 height 13
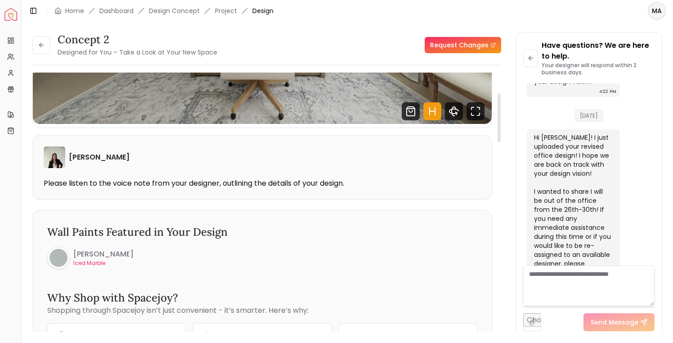
scroll to position [0, 0]
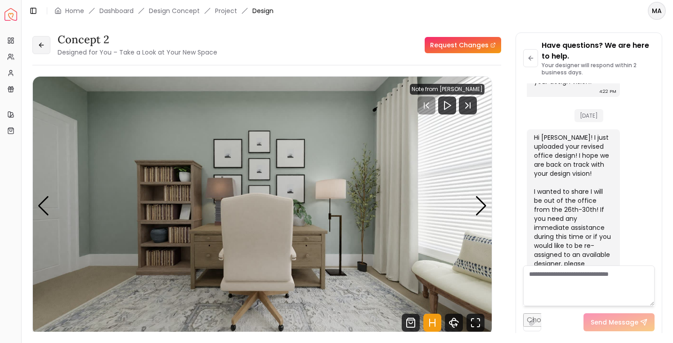
click at [44, 45] on icon at bounding box center [41, 44] width 7 height 7
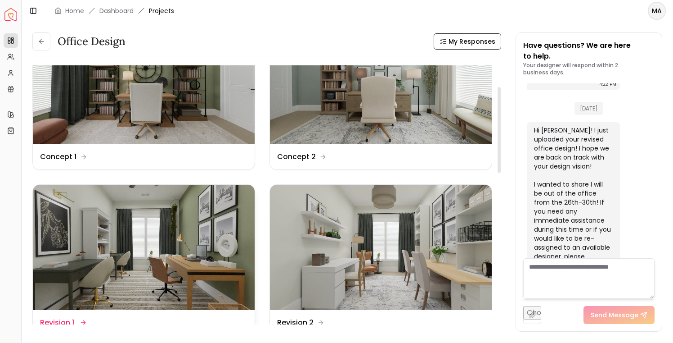
scroll to position [66, 0]
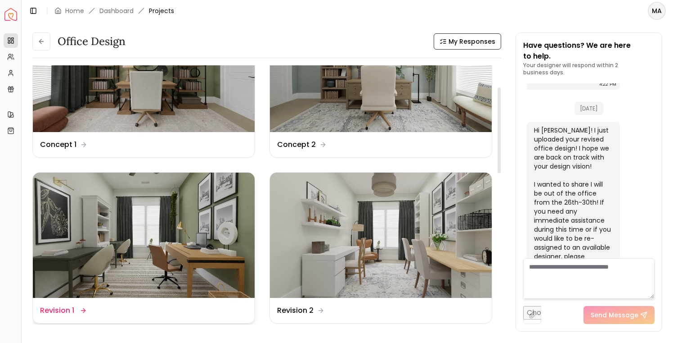
click at [156, 247] on img at bounding box center [144, 234] width 222 height 125
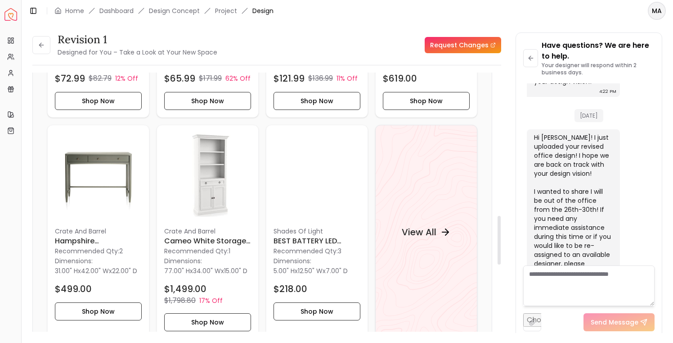
scroll to position [837, 0]
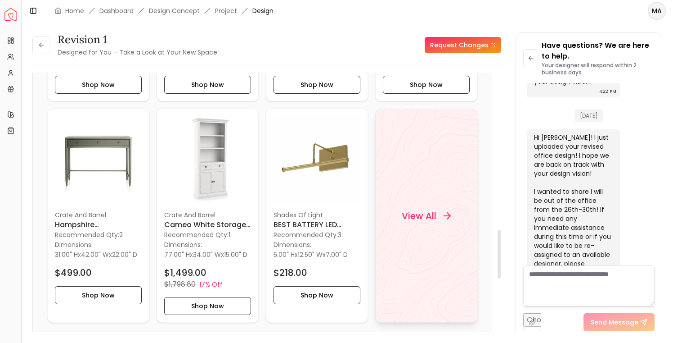
click at [428, 221] on h4 "View All" at bounding box center [419, 215] width 35 height 13
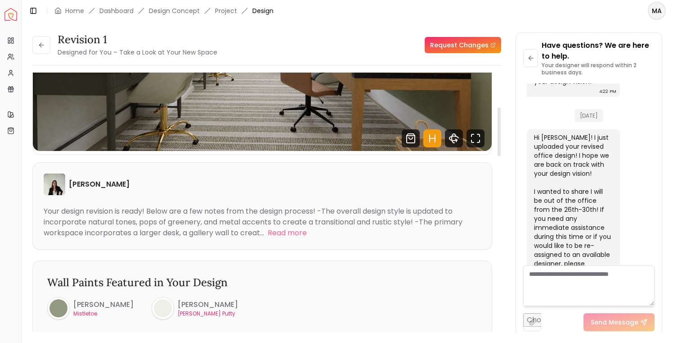
scroll to position [0, 0]
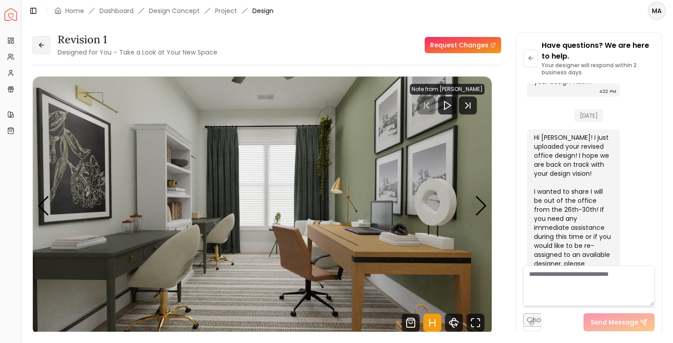
click at [41, 44] on icon at bounding box center [41, 44] width 7 height 7
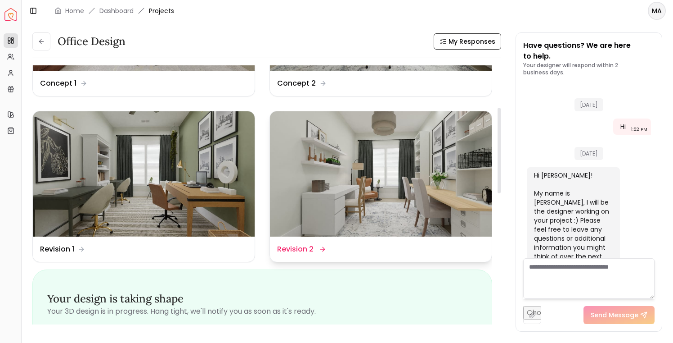
scroll to position [771, 0]
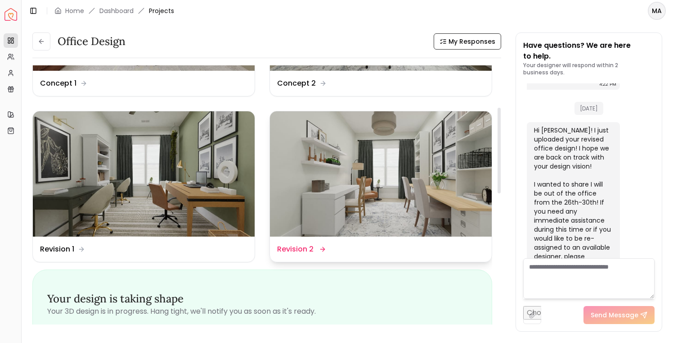
click at [361, 169] on img at bounding box center [381, 173] width 222 height 125
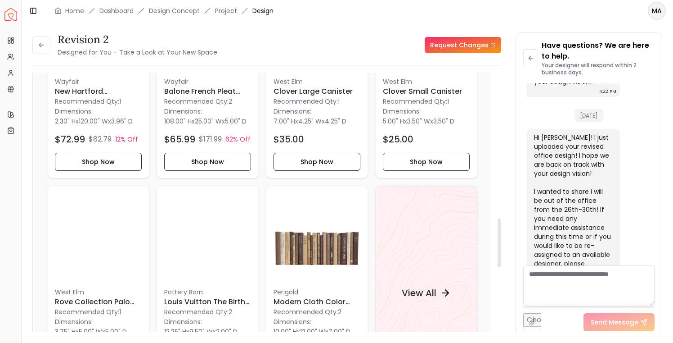
scroll to position [776, 0]
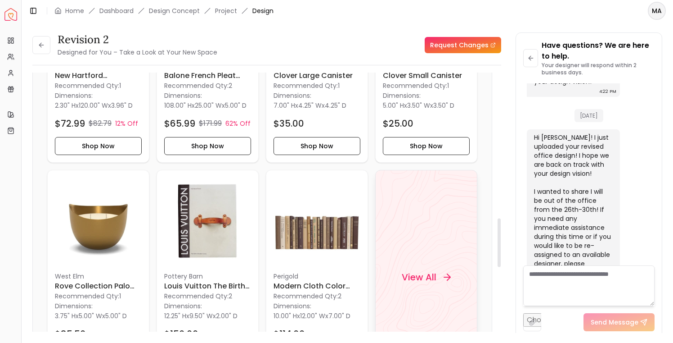
click at [421, 283] on h4 "View All" at bounding box center [419, 276] width 35 height 13
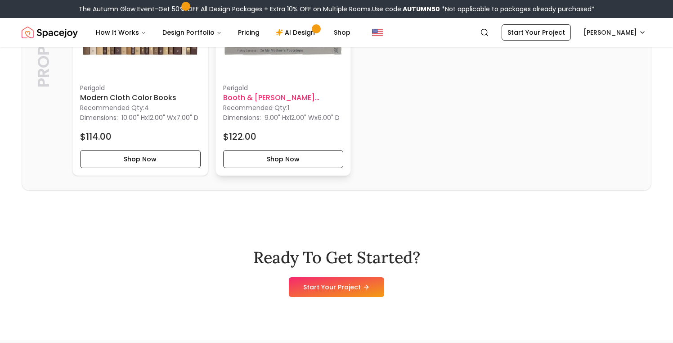
scroll to position [1914, 0]
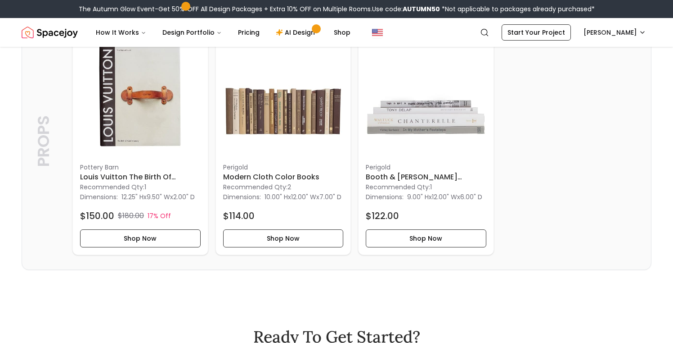
scroll to position [2649, 0]
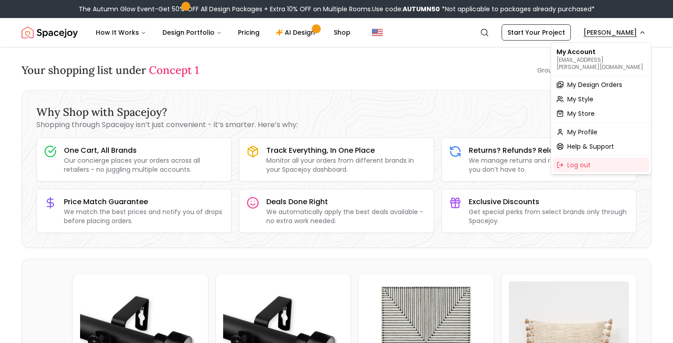
click at [586, 80] on span "My Design Orders" at bounding box center [595, 84] width 55 height 9
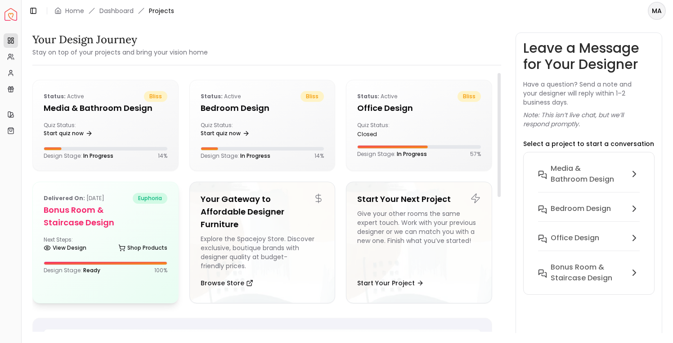
click at [84, 239] on div "Next Steps: View Design Shop Products" at bounding box center [106, 245] width 124 height 18
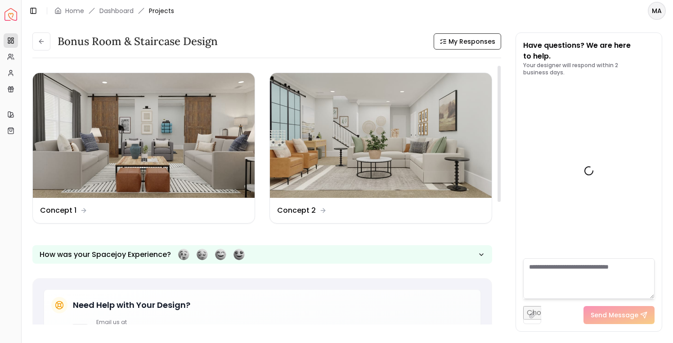
scroll to position [906, 0]
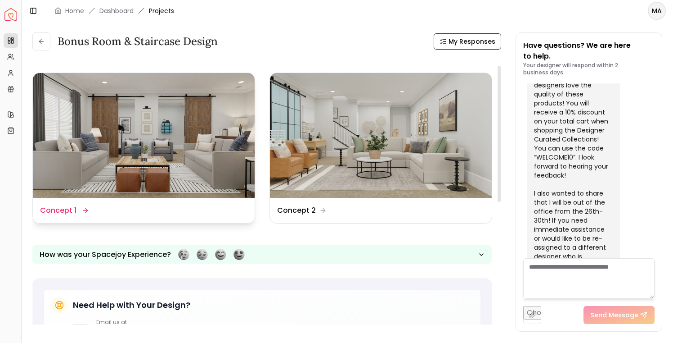
click at [198, 138] on img at bounding box center [144, 135] width 222 height 125
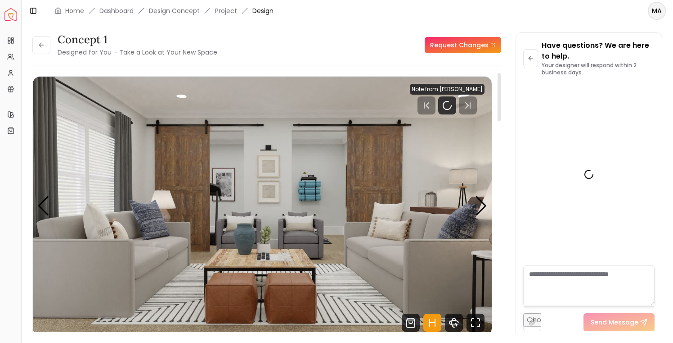
scroll to position [898, 0]
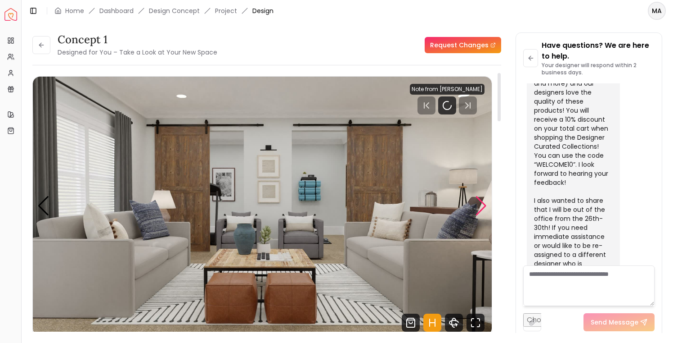
click at [483, 207] on div "Next slide" at bounding box center [481, 206] width 12 height 20
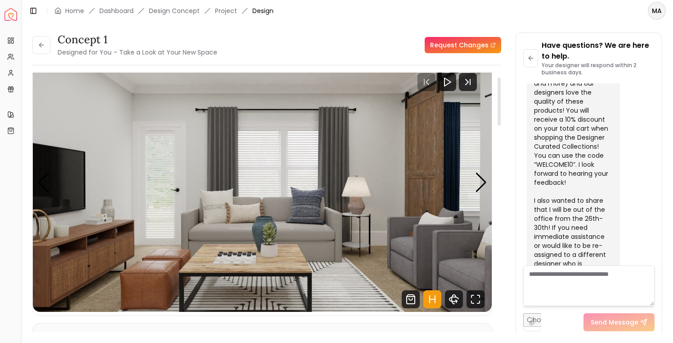
scroll to position [25, 0]
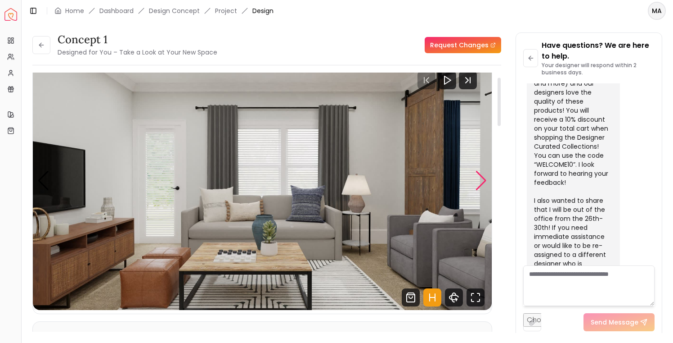
click at [479, 181] on div "Next slide" at bounding box center [481, 181] width 12 height 20
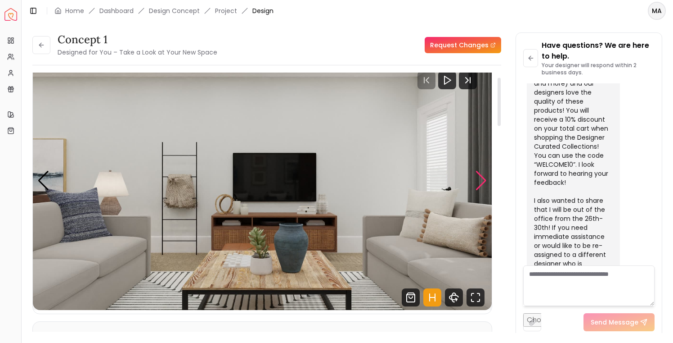
click at [479, 181] on div "Next slide" at bounding box center [481, 181] width 12 height 20
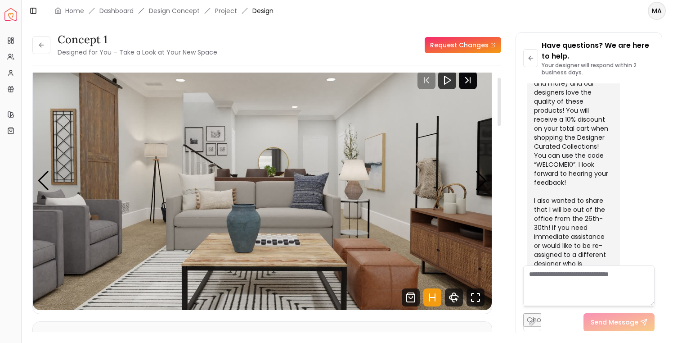
click at [466, 81] on icon "Next Track" at bounding box center [467, 79] width 3 height 5
click at [434, 200] on img "4 / 8" at bounding box center [262, 180] width 459 height 258
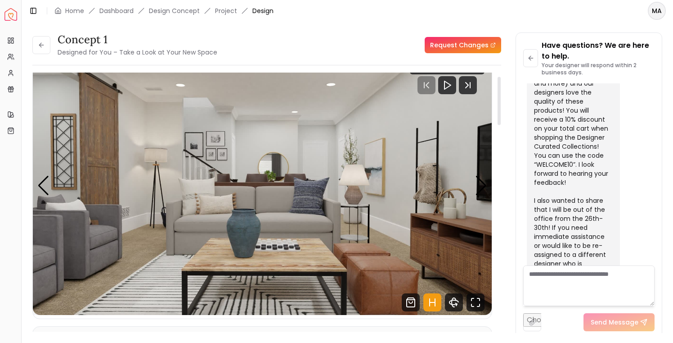
scroll to position [0, 0]
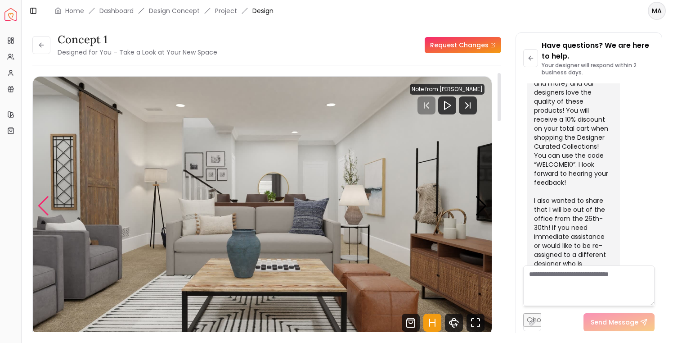
click at [44, 207] on div "Previous slide" at bounding box center [43, 206] width 12 height 20
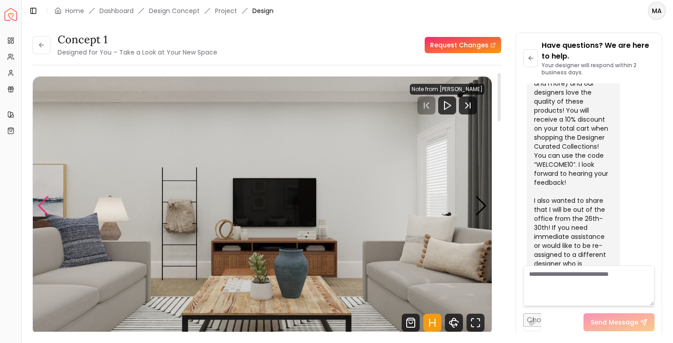
click at [44, 207] on div "Previous slide" at bounding box center [43, 206] width 12 height 20
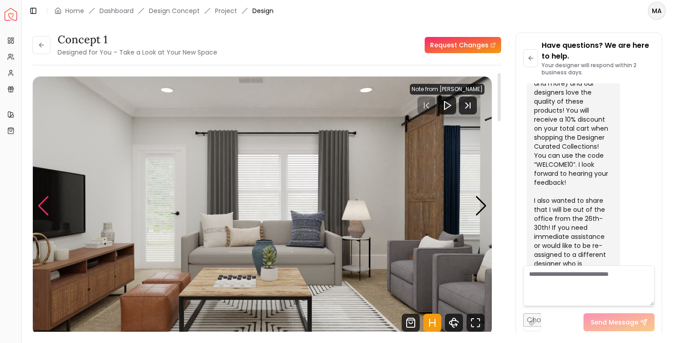
click at [44, 207] on div "Previous slide" at bounding box center [43, 206] width 12 height 20
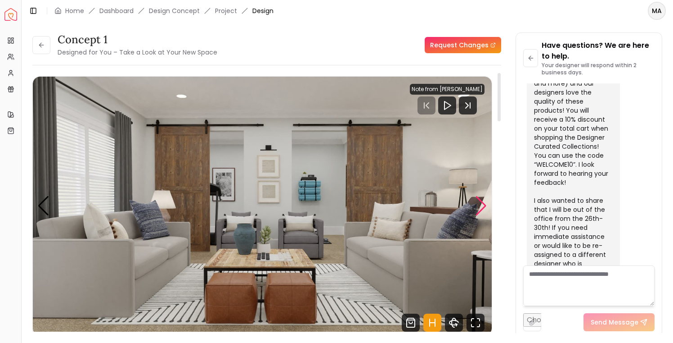
click at [480, 207] on div "Next slide" at bounding box center [481, 206] width 12 height 20
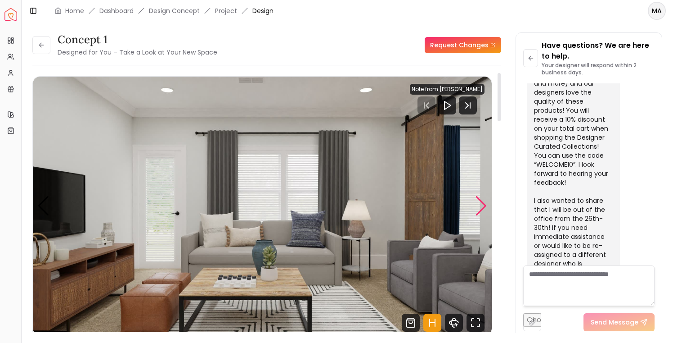
click at [480, 207] on div "Next slide" at bounding box center [481, 206] width 12 height 20
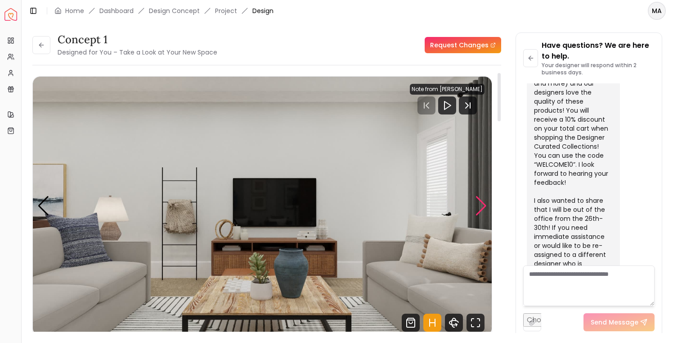
click at [480, 207] on div "Next slide" at bounding box center [481, 206] width 12 height 20
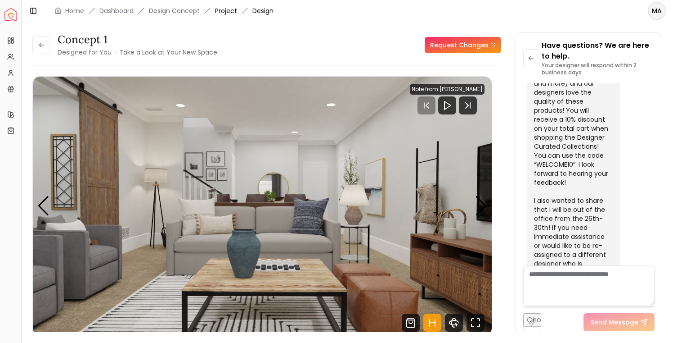
click at [231, 12] on link "Project" at bounding box center [226, 10] width 22 height 9
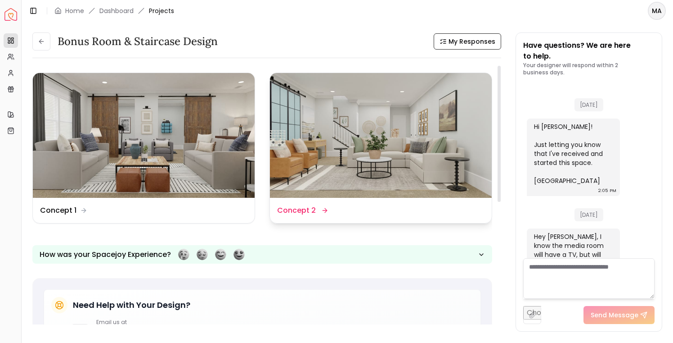
scroll to position [906, 0]
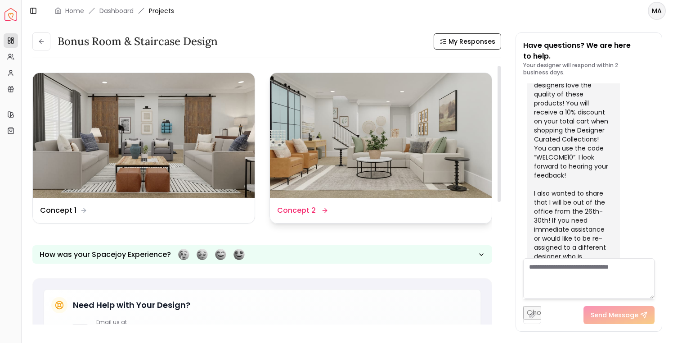
click at [326, 126] on img at bounding box center [381, 135] width 222 height 125
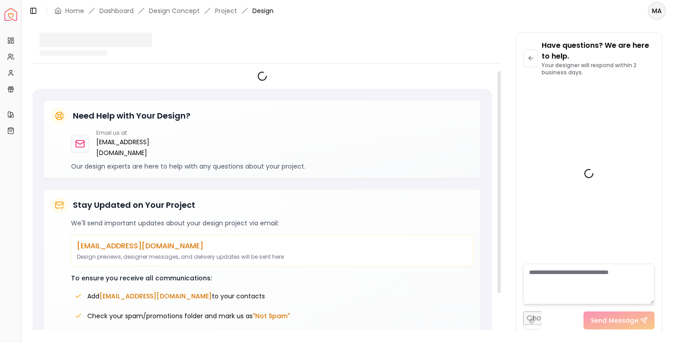
scroll to position [898, 0]
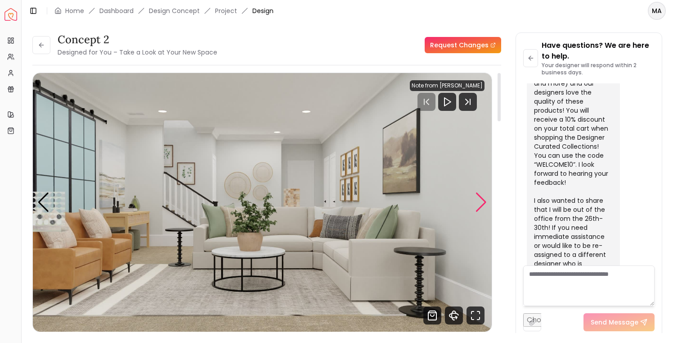
click at [481, 206] on div "Next slide" at bounding box center [481, 202] width 12 height 20
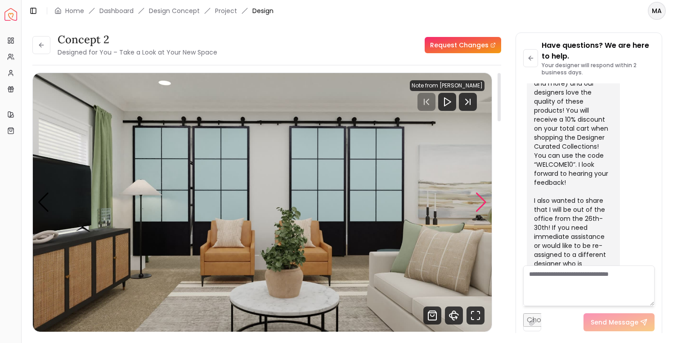
click at [481, 206] on div "Next slide" at bounding box center [481, 202] width 12 height 20
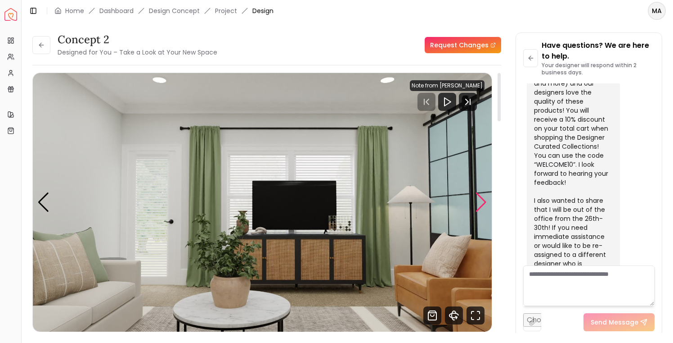
click at [481, 206] on div "Next slide" at bounding box center [481, 202] width 12 height 20
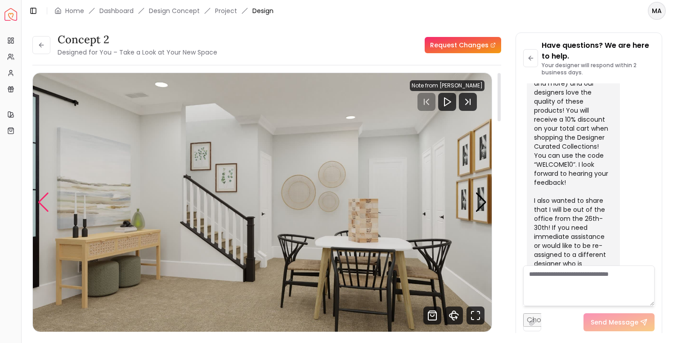
click at [45, 200] on div "Previous slide" at bounding box center [43, 202] width 12 height 20
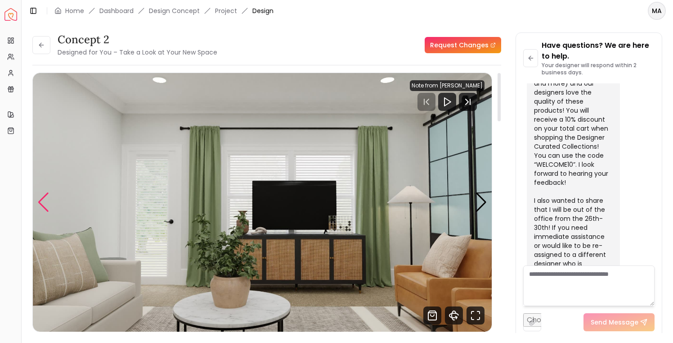
click at [45, 200] on div "Previous slide" at bounding box center [43, 202] width 12 height 20
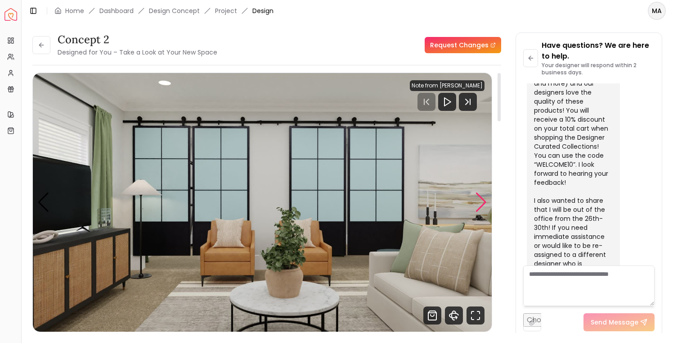
click at [482, 199] on div "Next slide" at bounding box center [481, 202] width 12 height 20
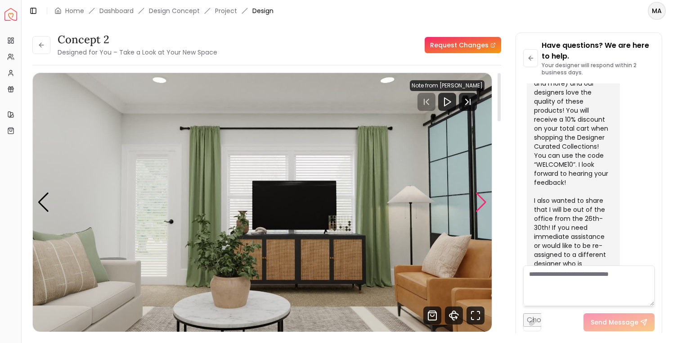
click at [483, 200] on div "Next slide" at bounding box center [481, 202] width 12 height 20
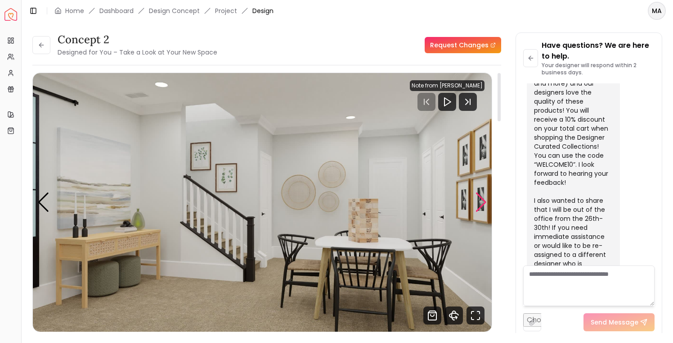
click at [483, 203] on div "Next slide" at bounding box center [481, 202] width 12 height 20
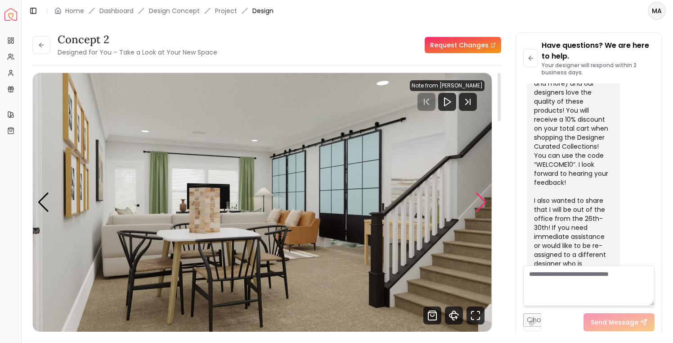
click at [483, 203] on div "Next slide" at bounding box center [481, 202] width 12 height 20
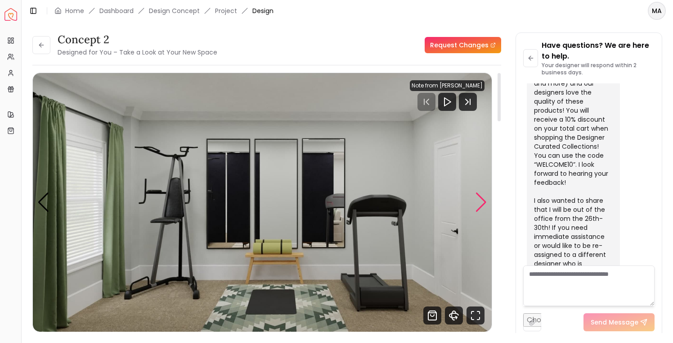
click at [483, 203] on div "Next slide" at bounding box center [481, 202] width 12 height 20
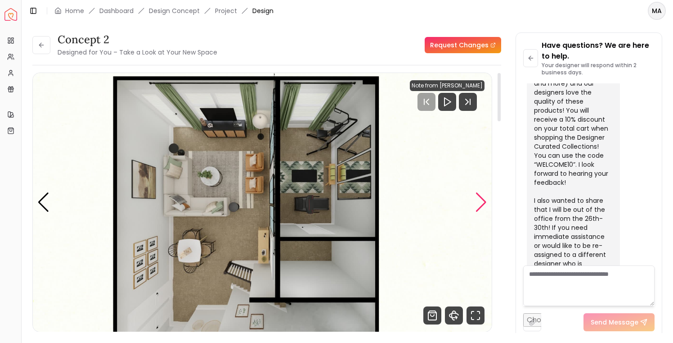
click at [483, 203] on div "Next slide" at bounding box center [481, 202] width 12 height 20
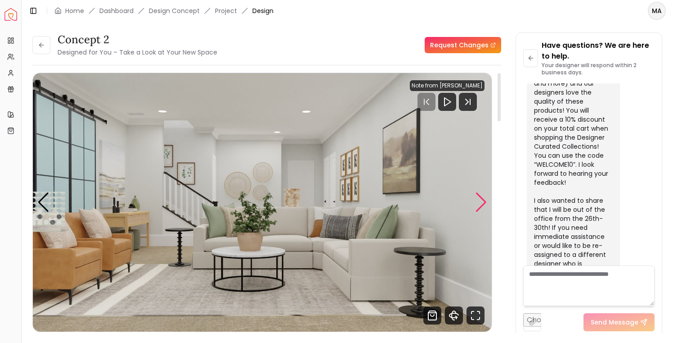
click at [483, 203] on div "Next slide" at bounding box center [481, 202] width 12 height 20
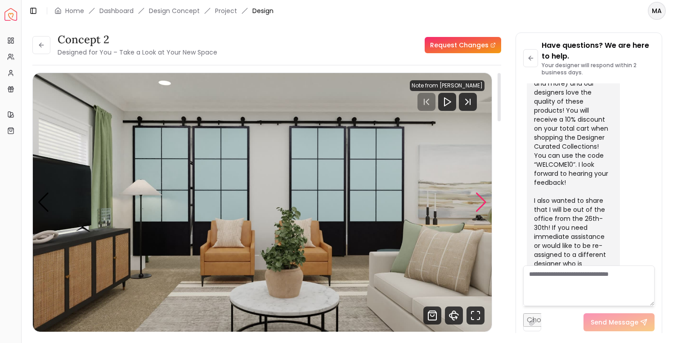
click at [483, 203] on div "Next slide" at bounding box center [481, 202] width 12 height 20
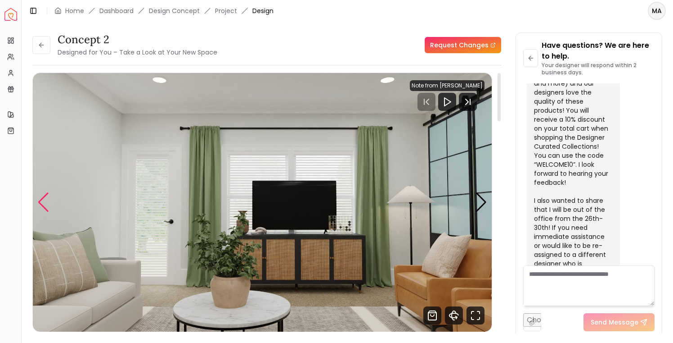
click at [48, 201] on div "Previous slide" at bounding box center [43, 202] width 12 height 20
